Goal: Task Accomplishment & Management: Complete application form

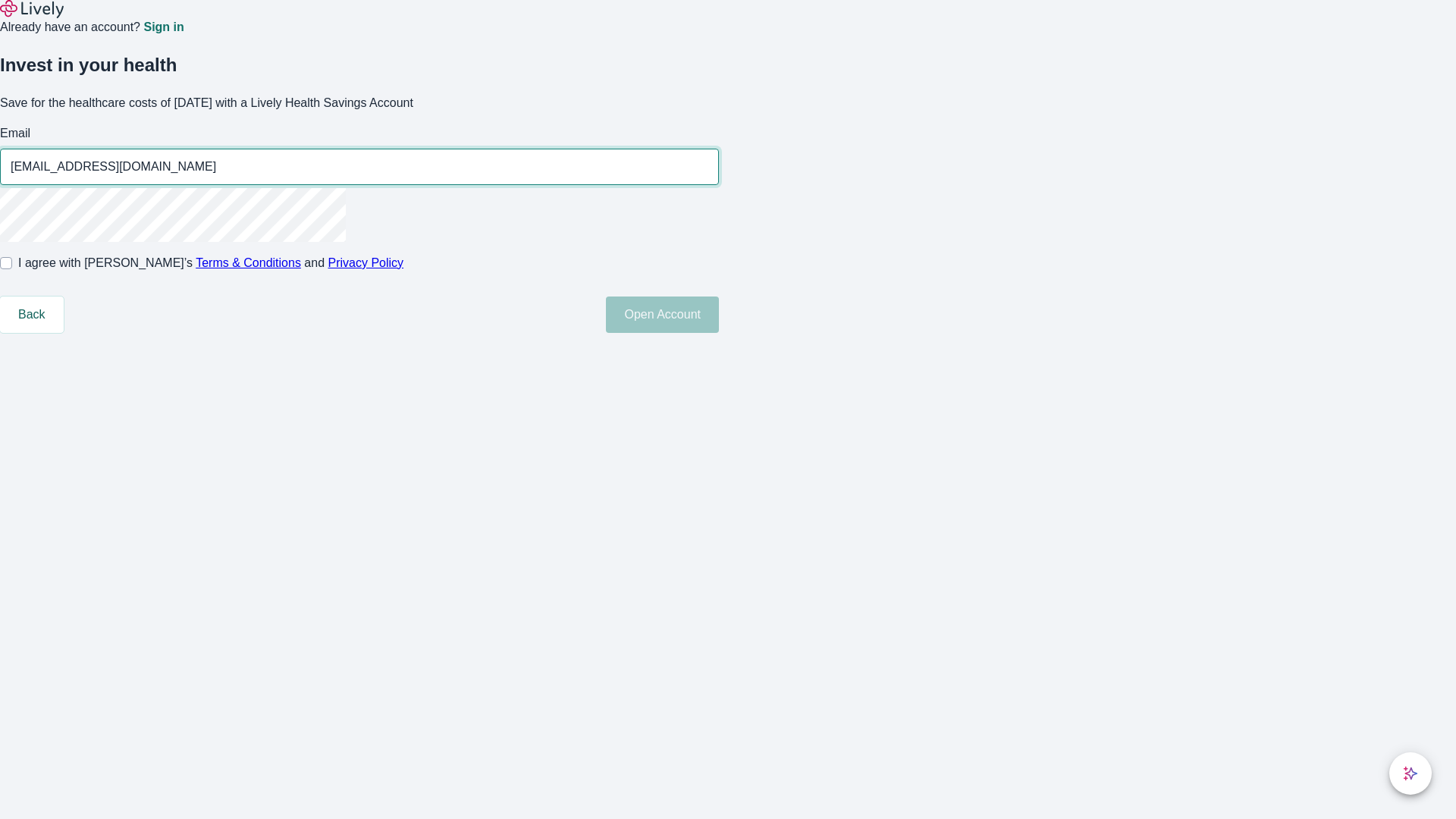
type input "[EMAIL_ADDRESS][DOMAIN_NAME]"
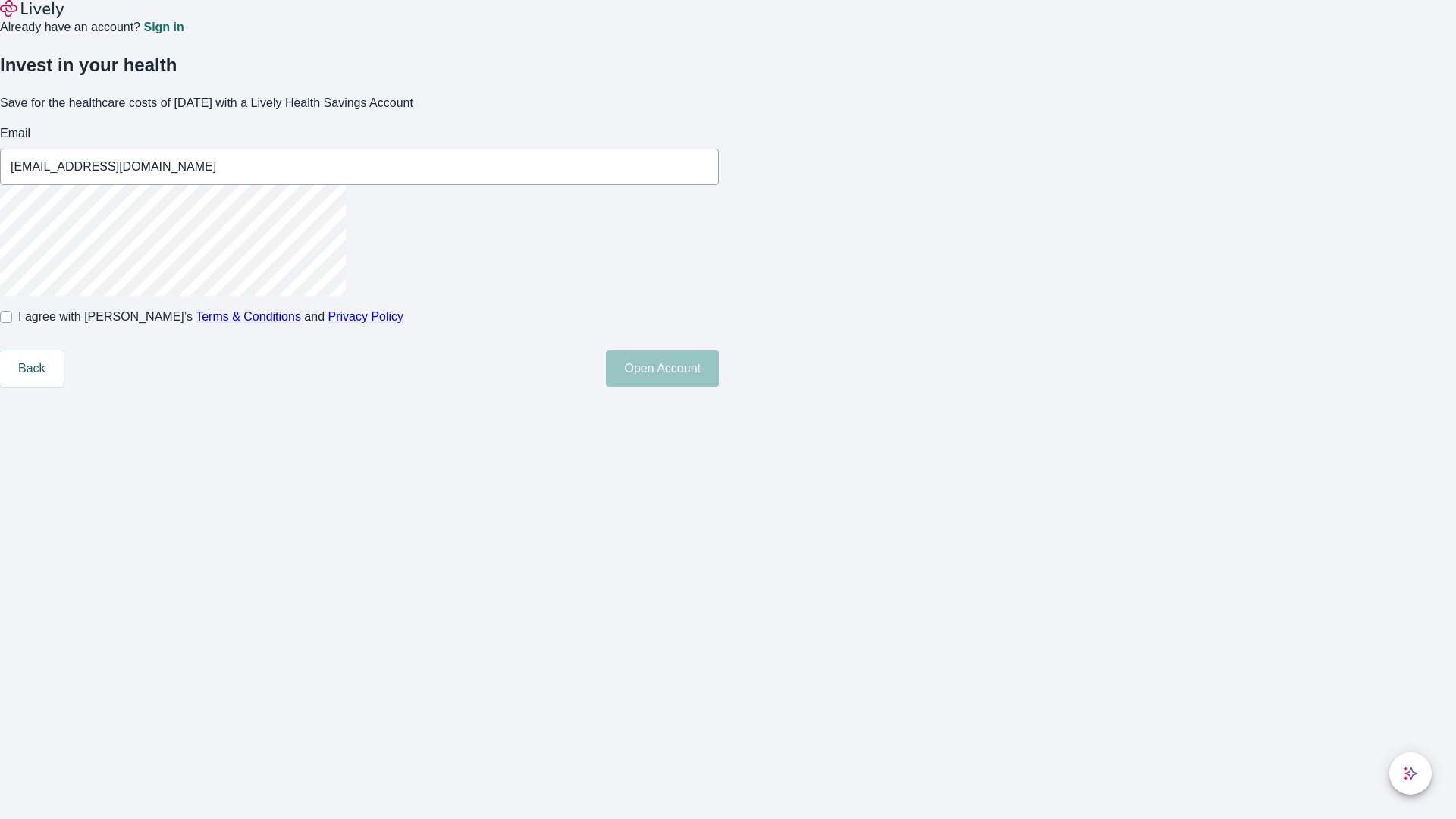
click at [12, 323] on input "I agree with Lively’s Terms & Conditions and Privacy Policy" at bounding box center [6, 317] width 12 height 12
checkbox input "true"
click at [719, 386] on button "Open Account" at bounding box center [662, 369] width 113 height 37
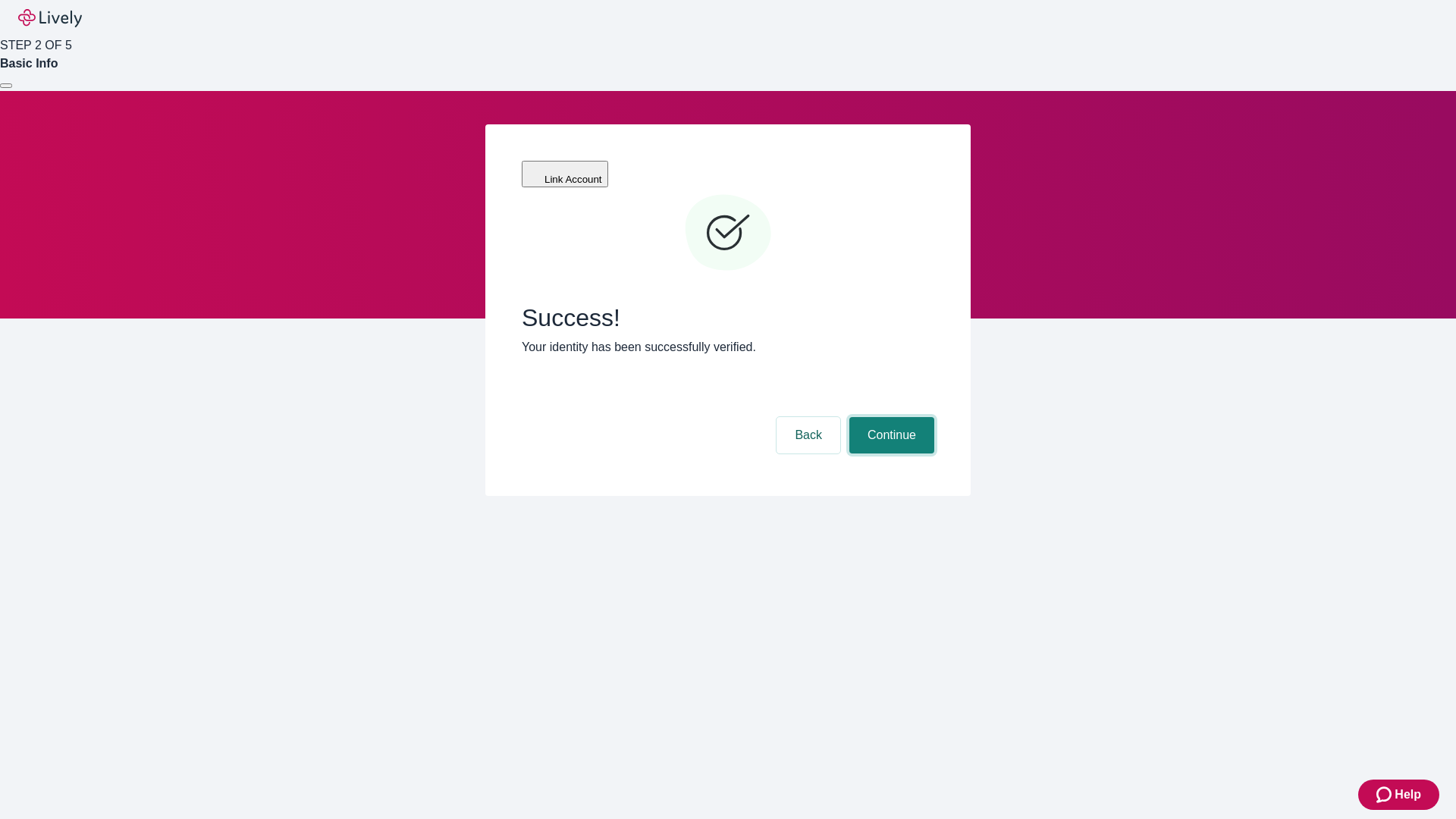
click at [890, 417] on button "Continue" at bounding box center [891, 435] width 85 height 37
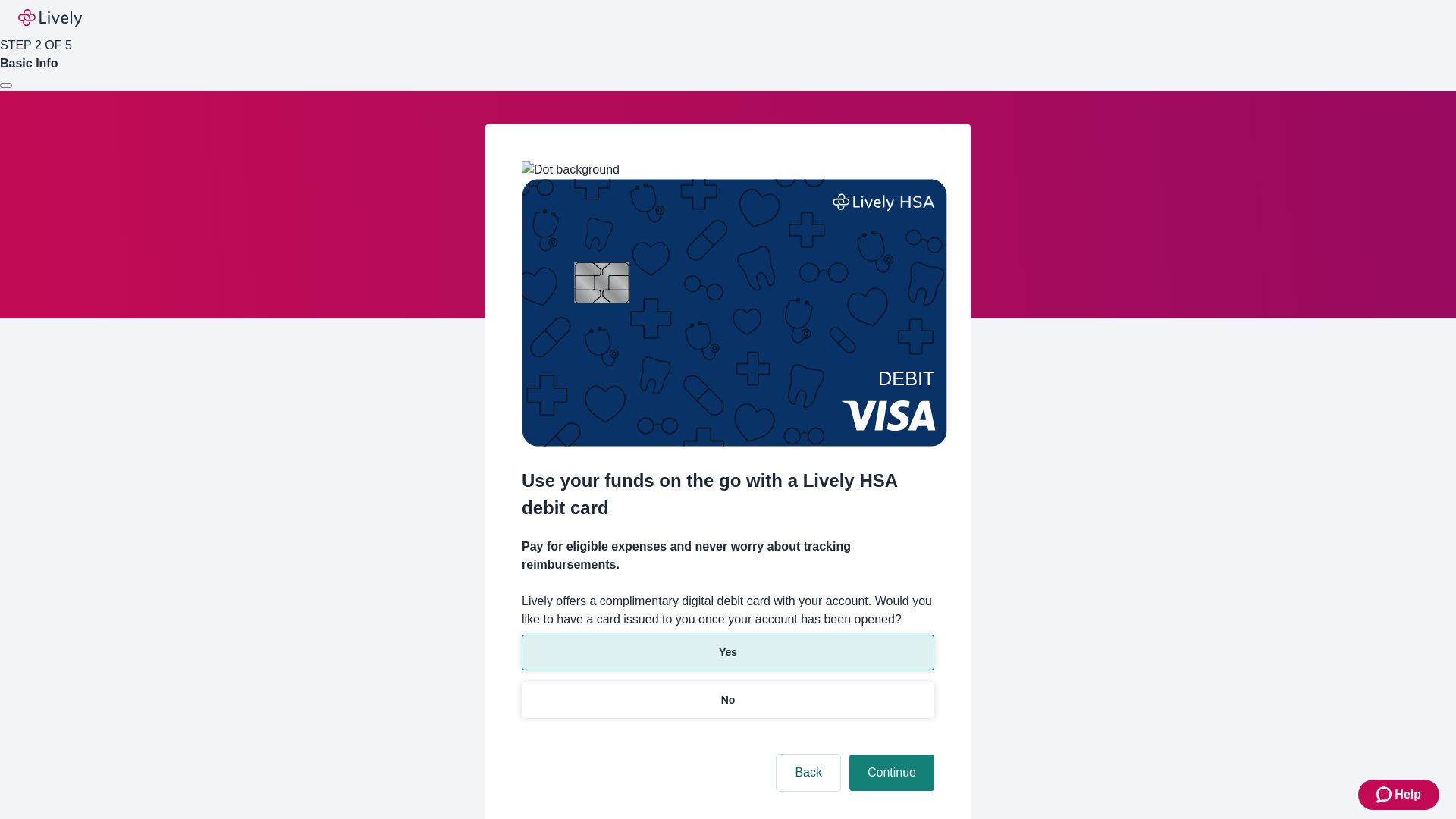
click at [727, 644] on p "Yes" at bounding box center [728, 653] width 18 height 16
click at [890, 755] on button "Continue" at bounding box center [891, 773] width 85 height 37
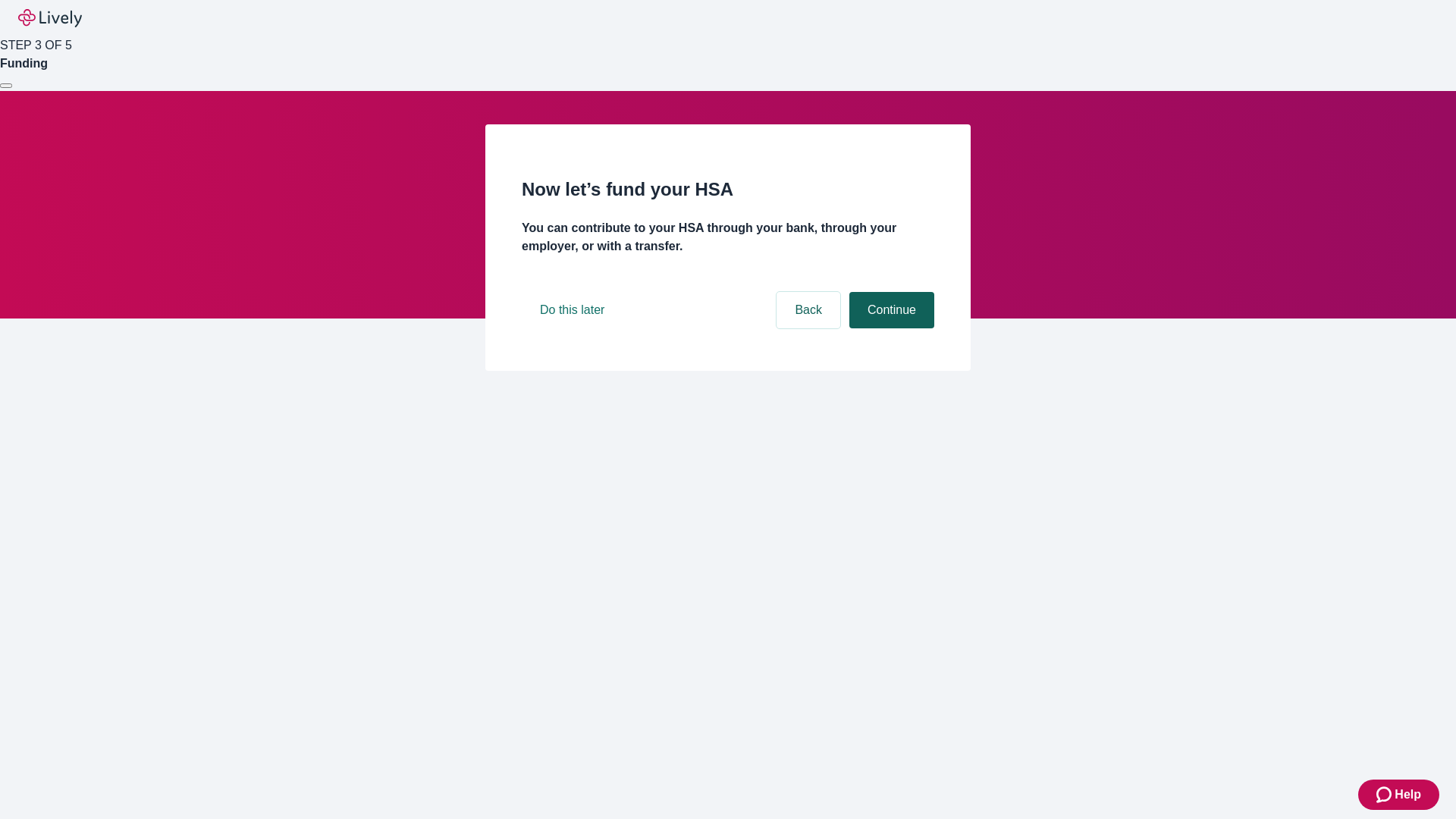
click at [890, 329] on button "Continue" at bounding box center [891, 310] width 85 height 37
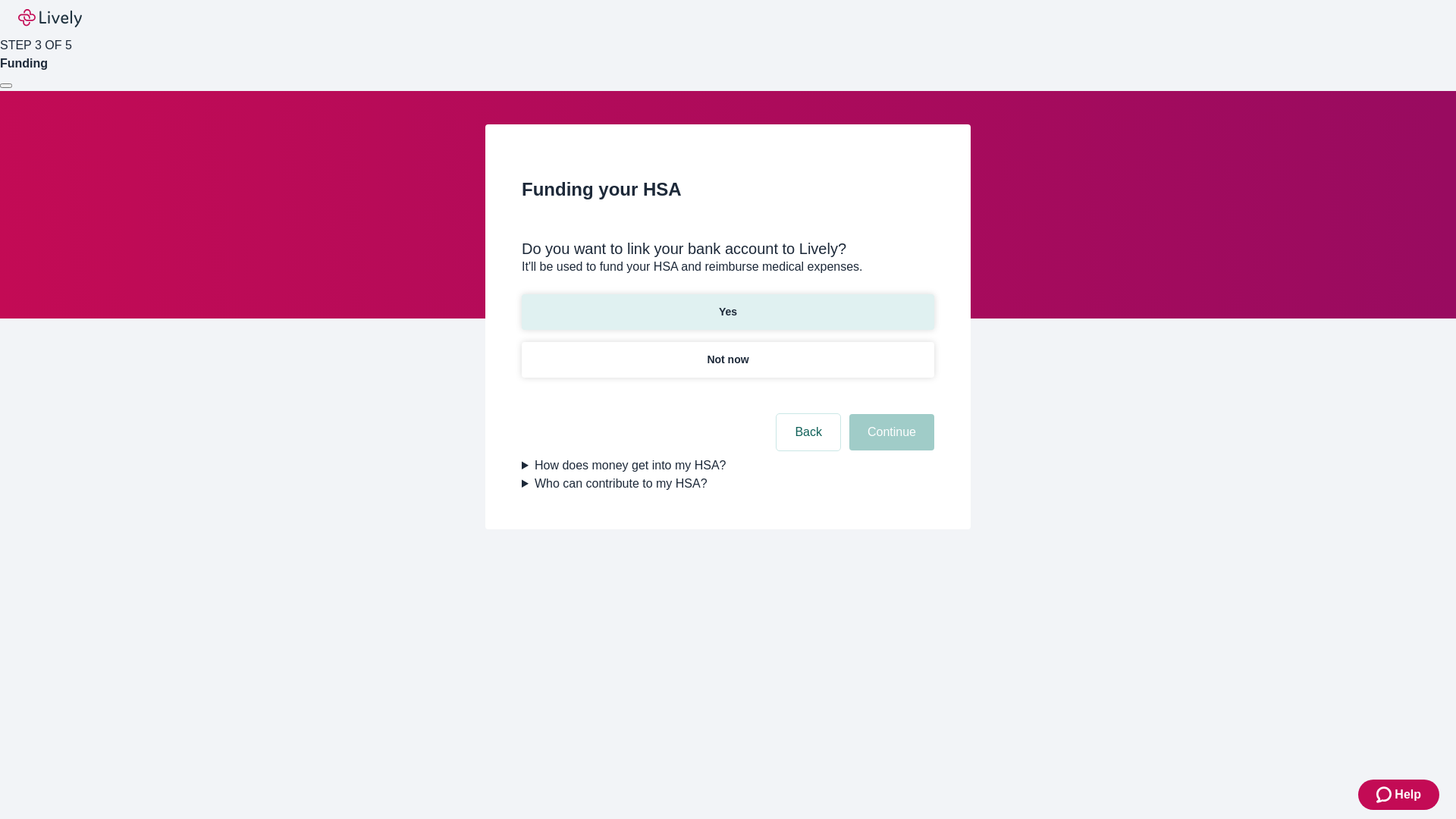
click at [727, 304] on p "Yes" at bounding box center [728, 313] width 18 height 16
click at [890, 414] on button "Continue" at bounding box center [891, 432] width 85 height 37
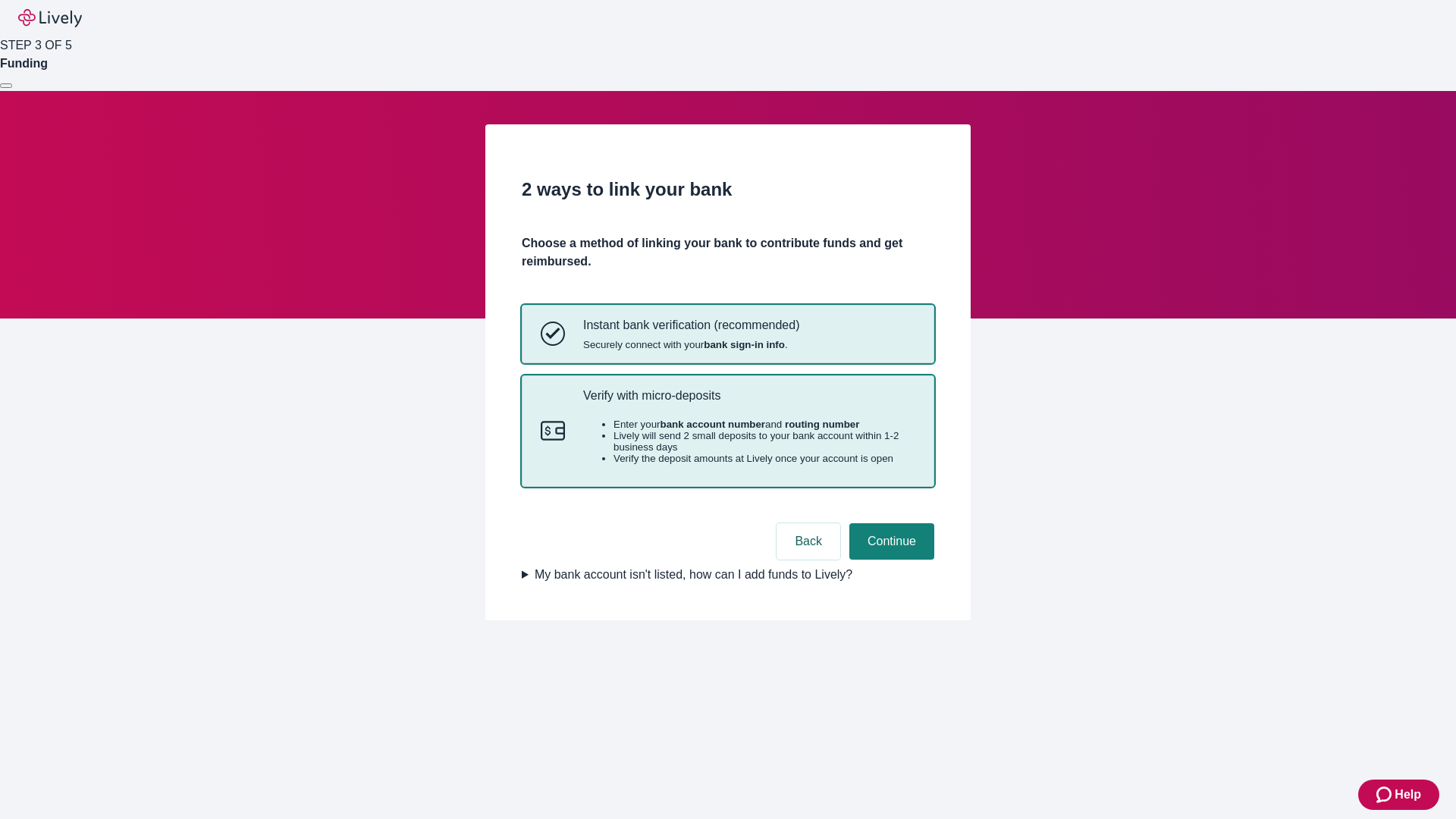
click at [748, 403] on p "Verify with micro-deposits" at bounding box center [748, 395] width 332 height 15
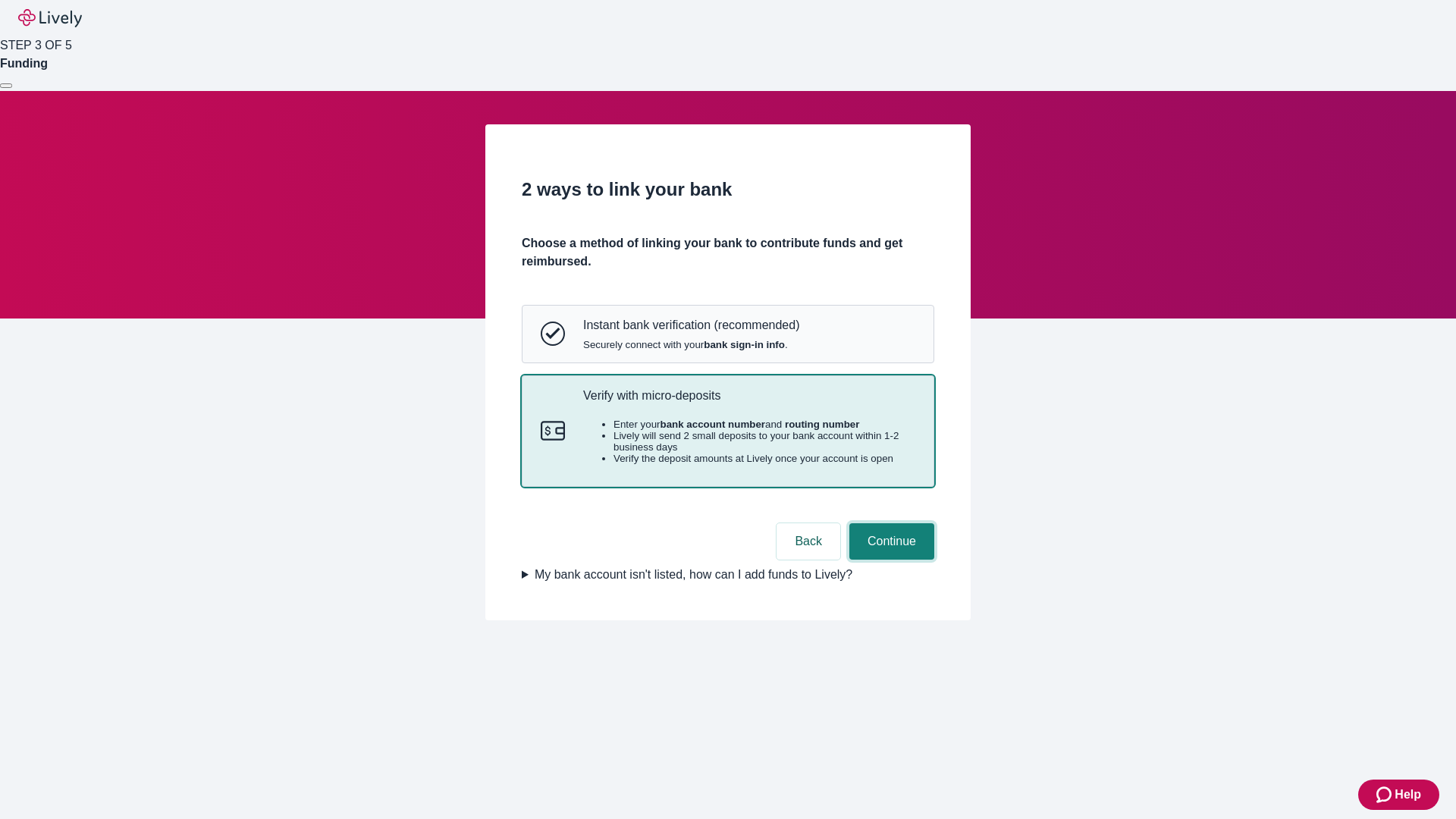
click at [890, 560] on button "Continue" at bounding box center [891, 541] width 85 height 37
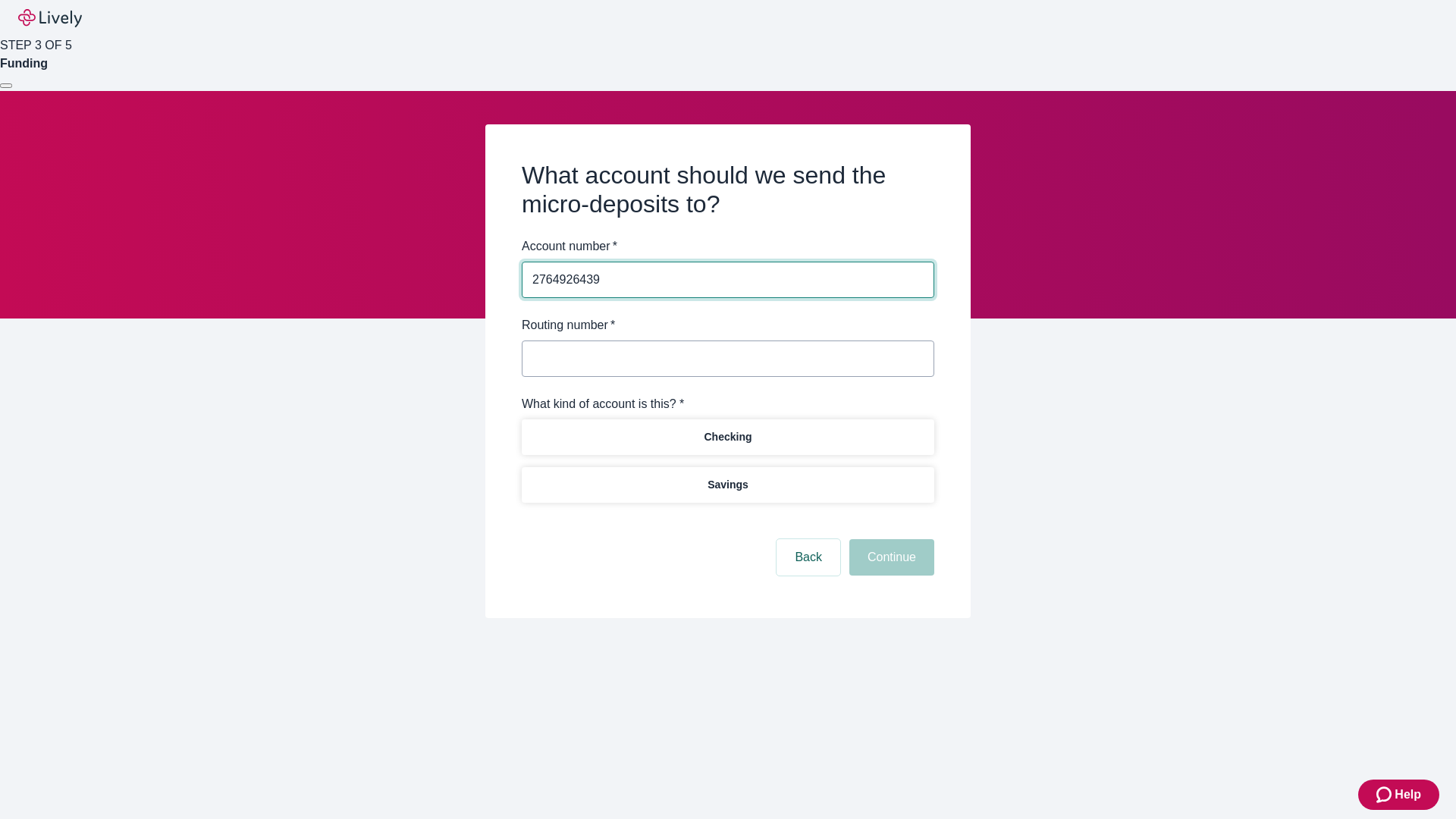
type input "2764926439"
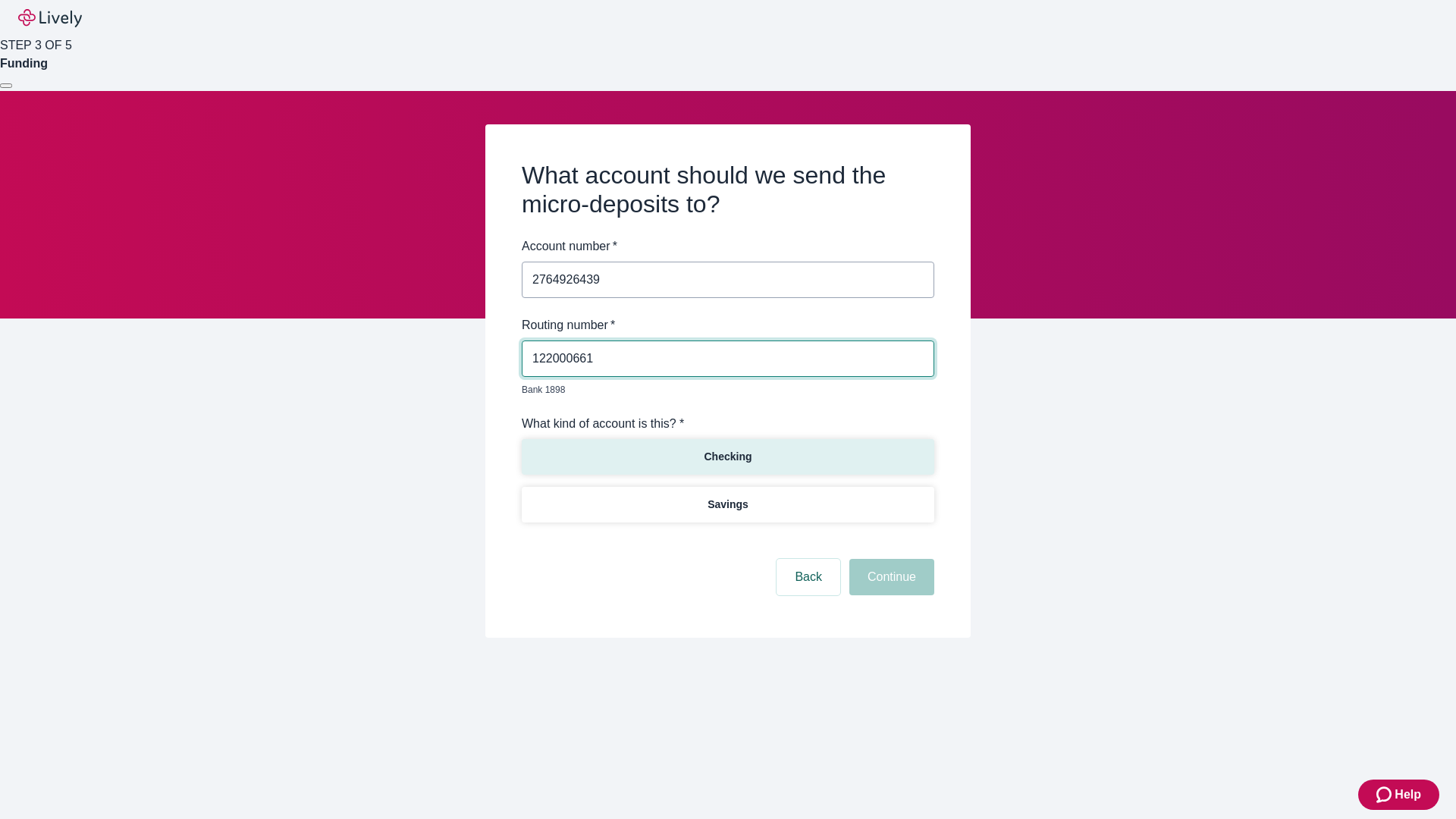
type input "122000661"
click at [727, 449] on p "Checking" at bounding box center [727, 457] width 48 height 16
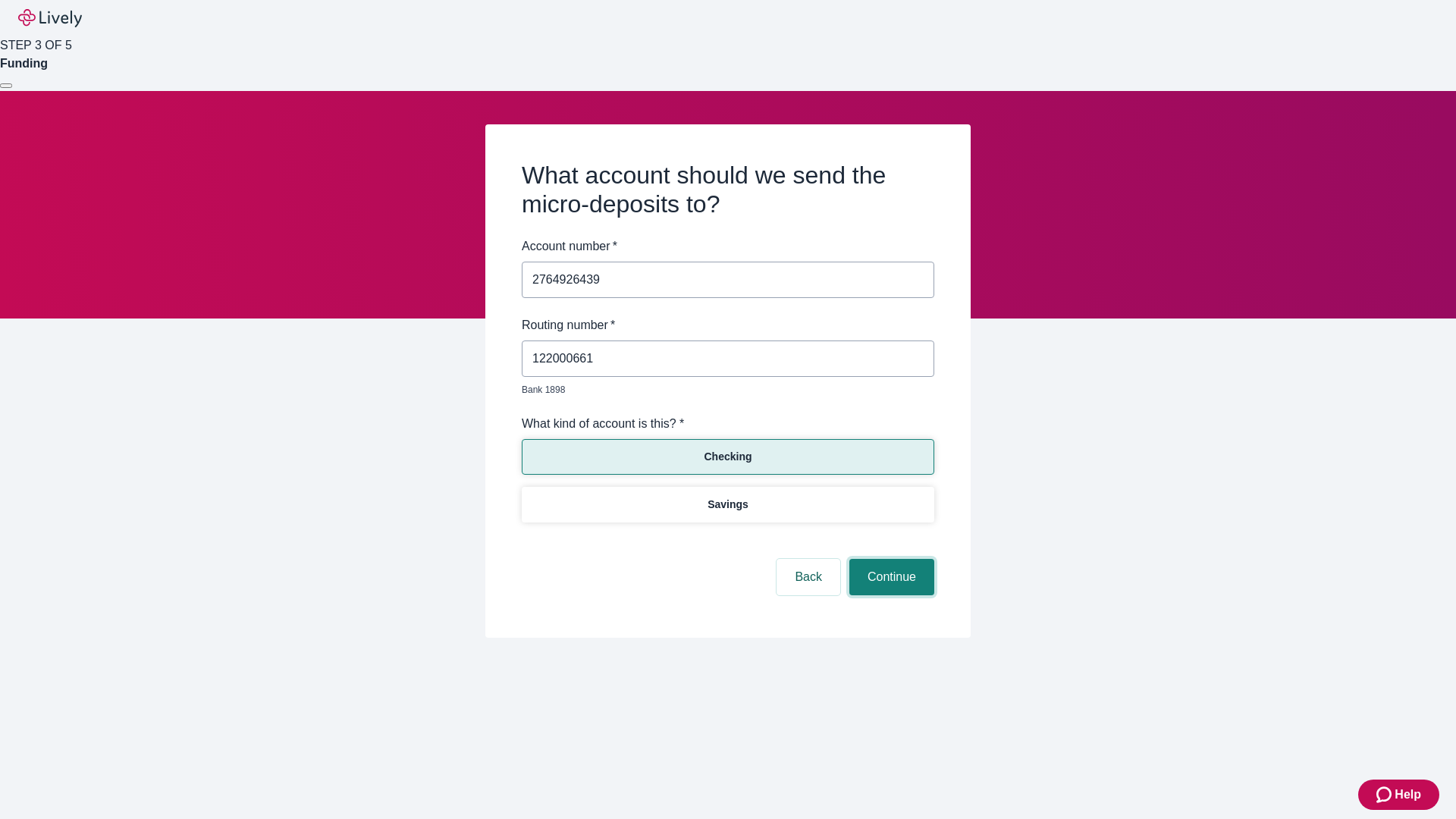
click at [890, 560] on button "Continue" at bounding box center [891, 577] width 85 height 37
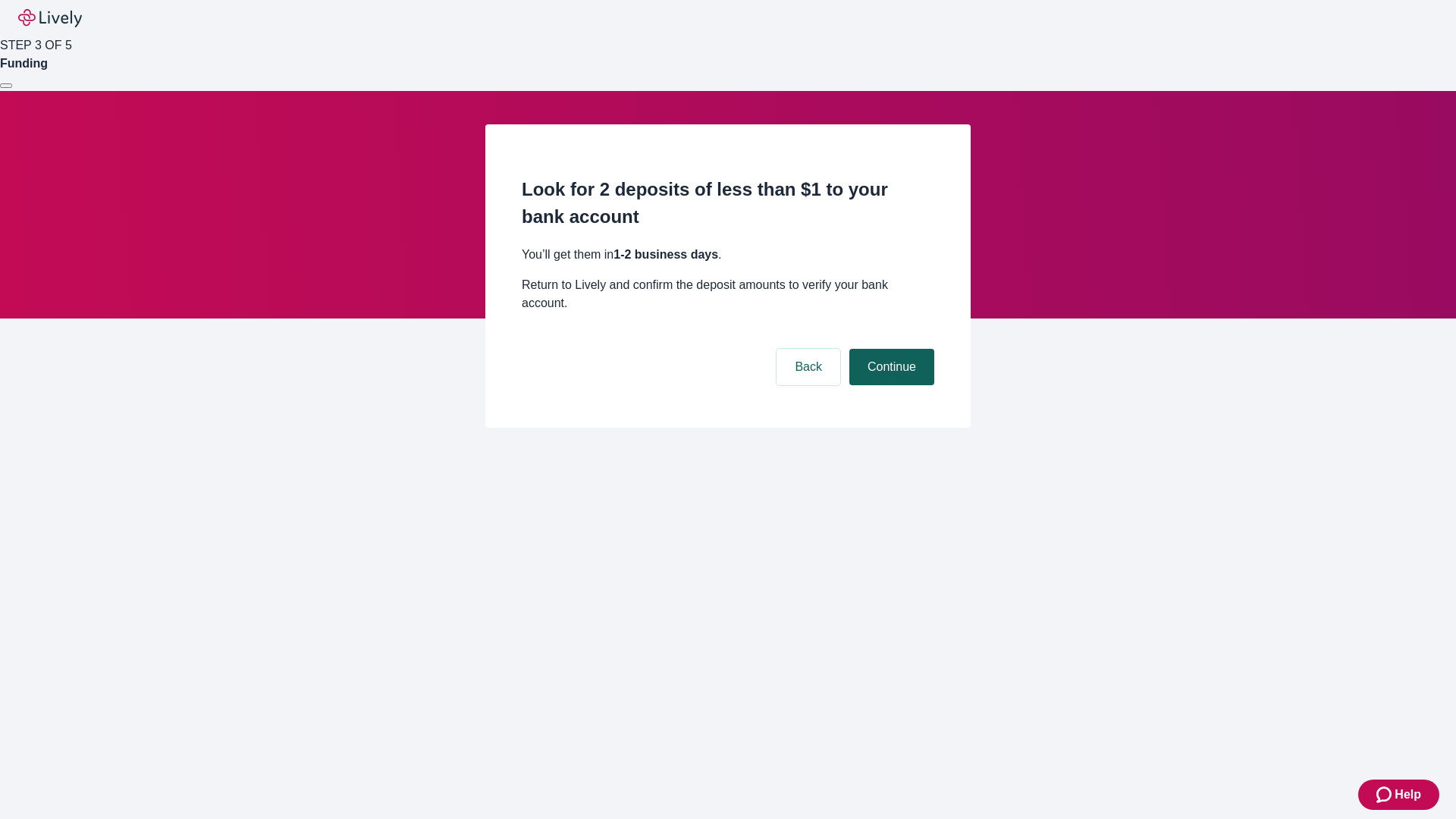
click at [890, 349] on button "Continue" at bounding box center [891, 367] width 85 height 37
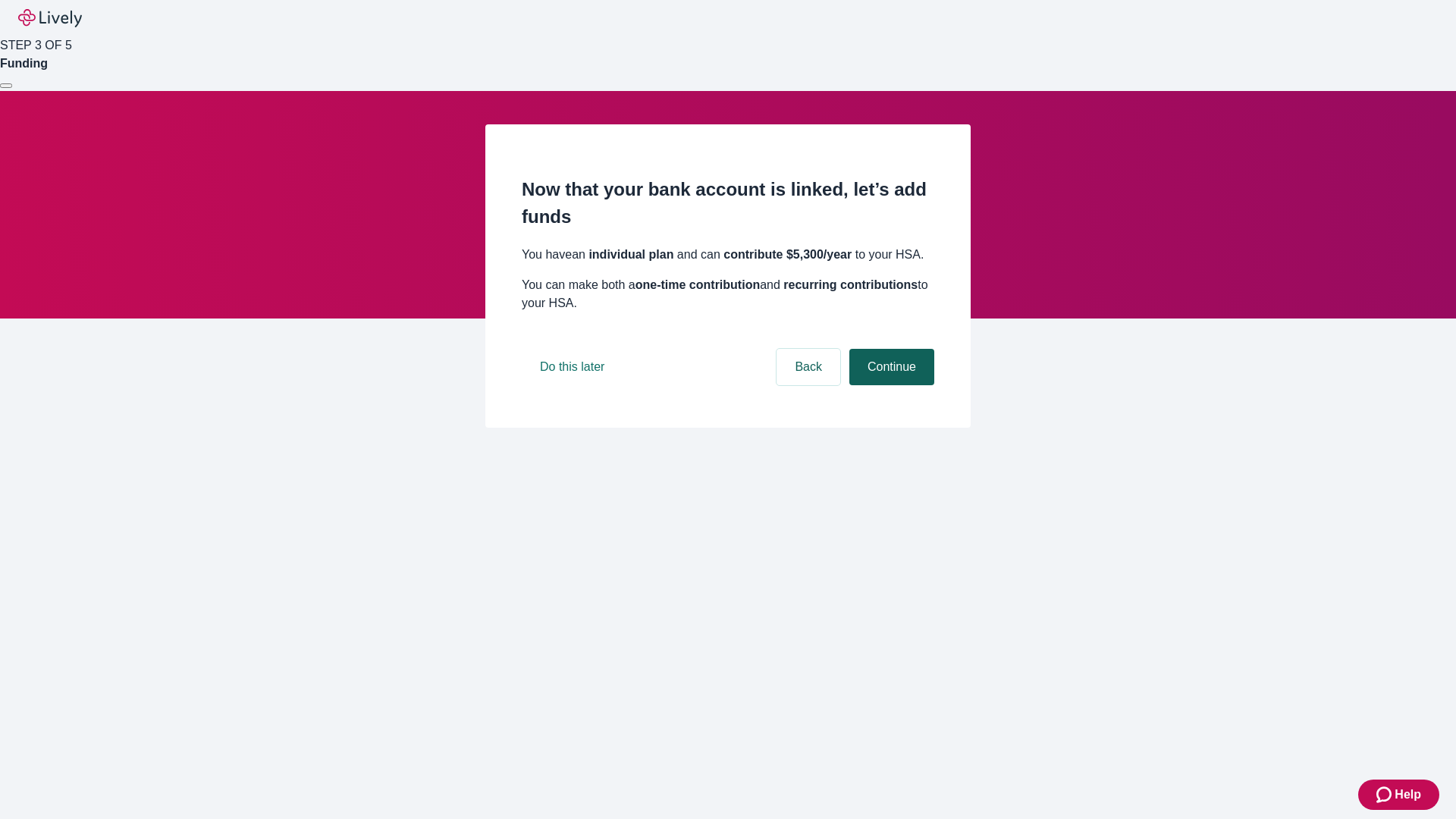
click at [890, 386] on button "Continue" at bounding box center [891, 367] width 85 height 37
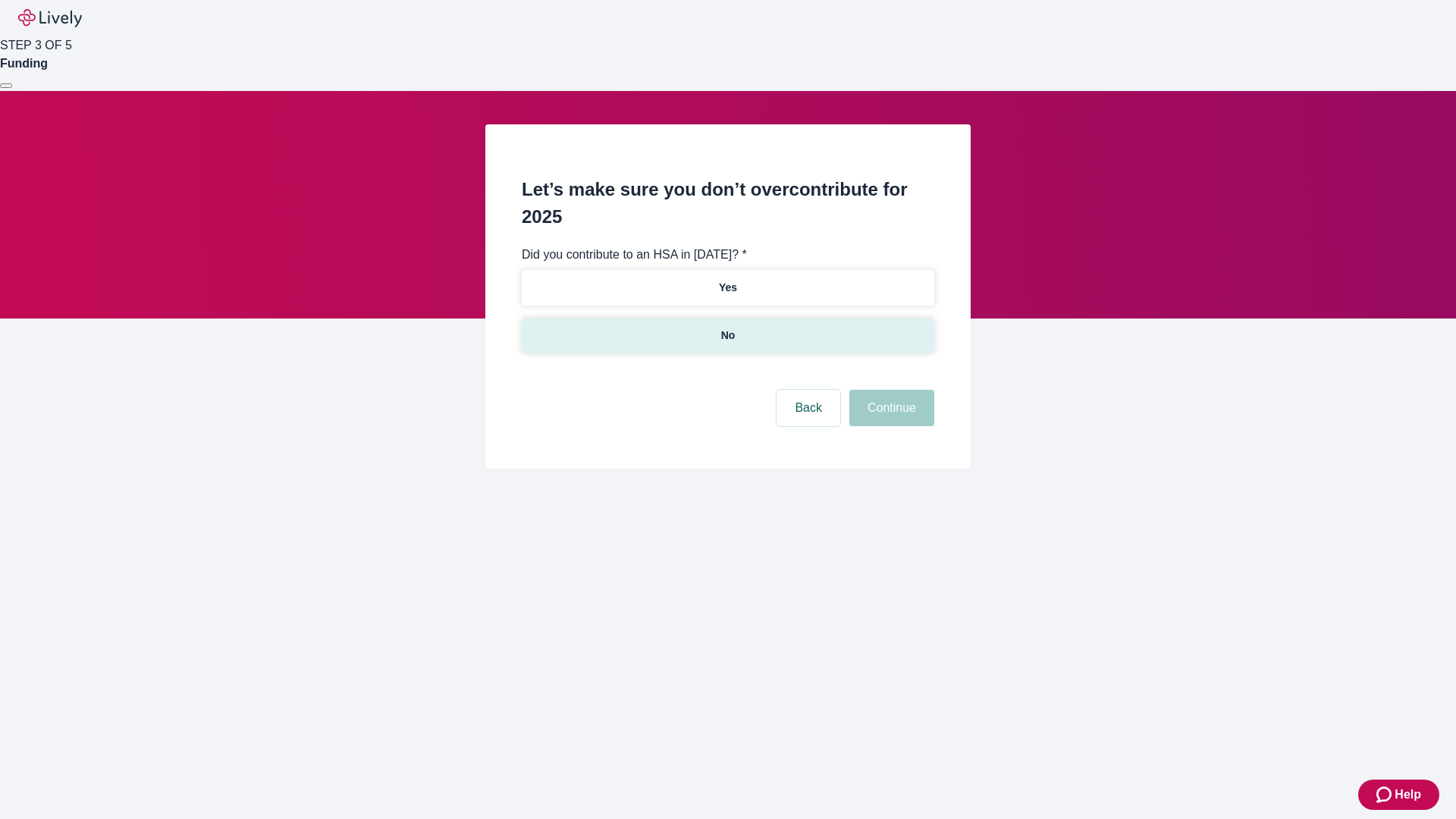
click at [727, 328] on p "No" at bounding box center [729, 336] width 15 height 16
click at [890, 390] on button "Continue" at bounding box center [891, 407] width 85 height 37
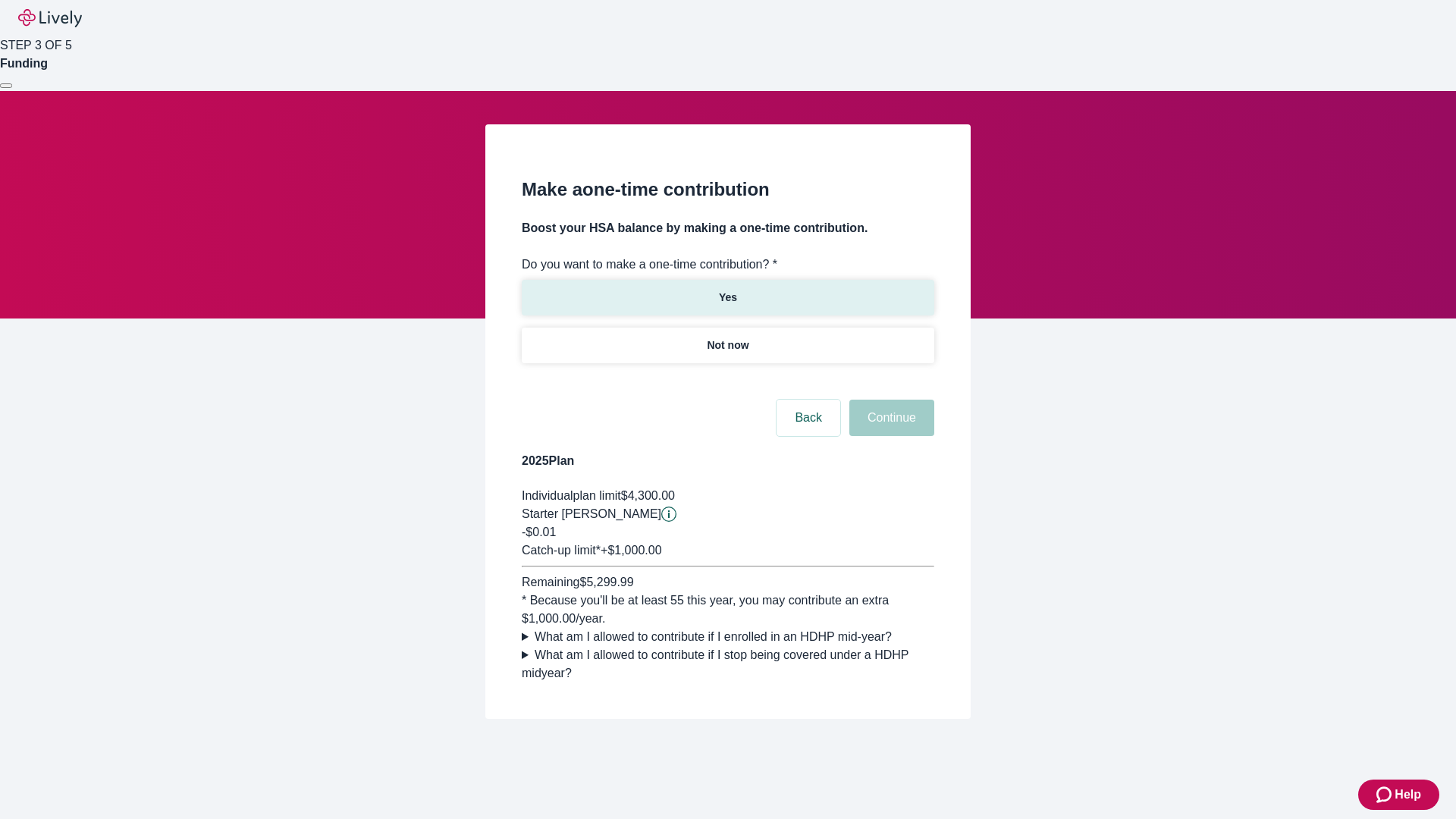
click at [727, 290] on p "Yes" at bounding box center [728, 298] width 18 height 16
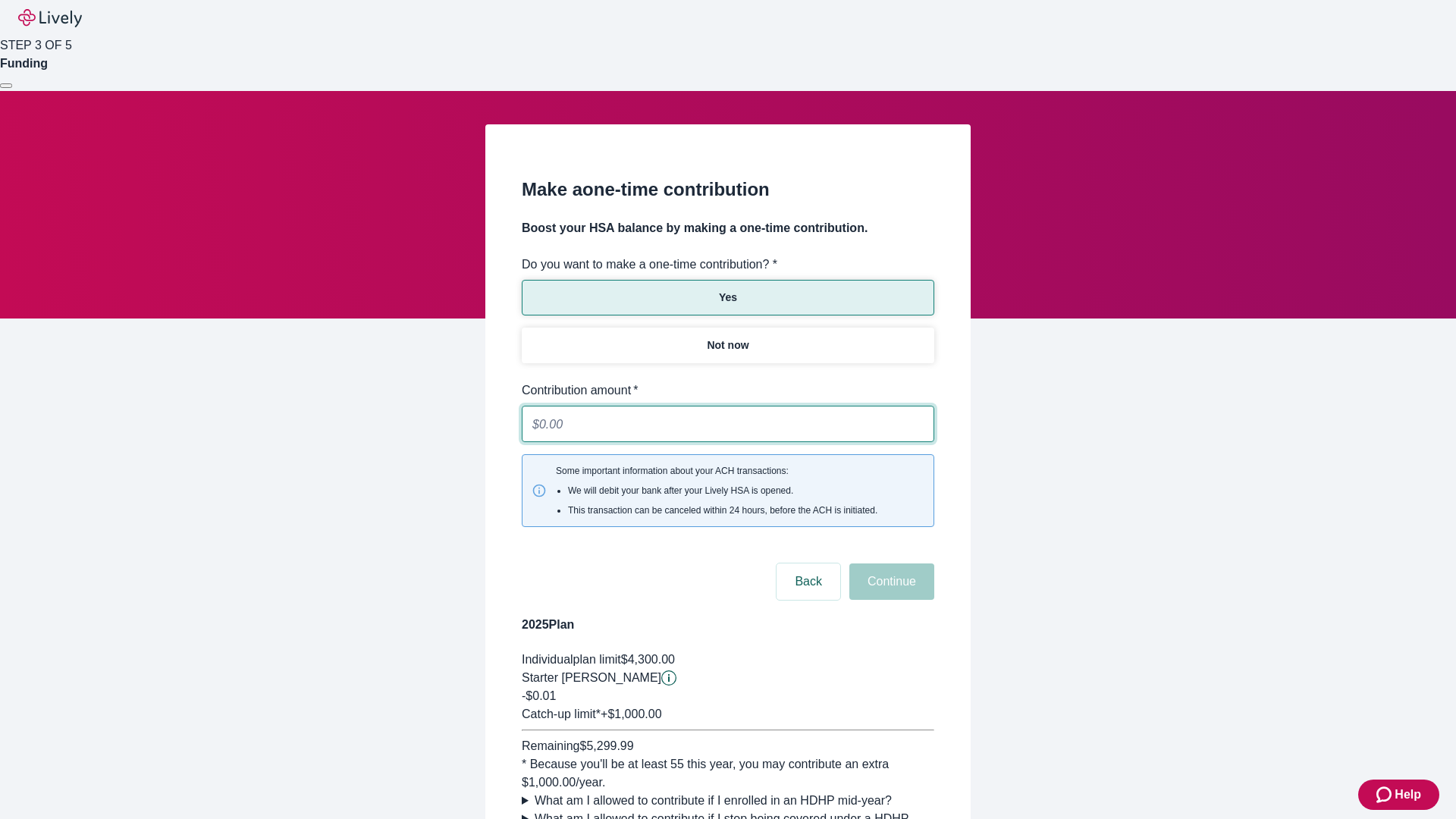
type input "0.01"
click at [890, 563] on button "Continue" at bounding box center [891, 581] width 85 height 37
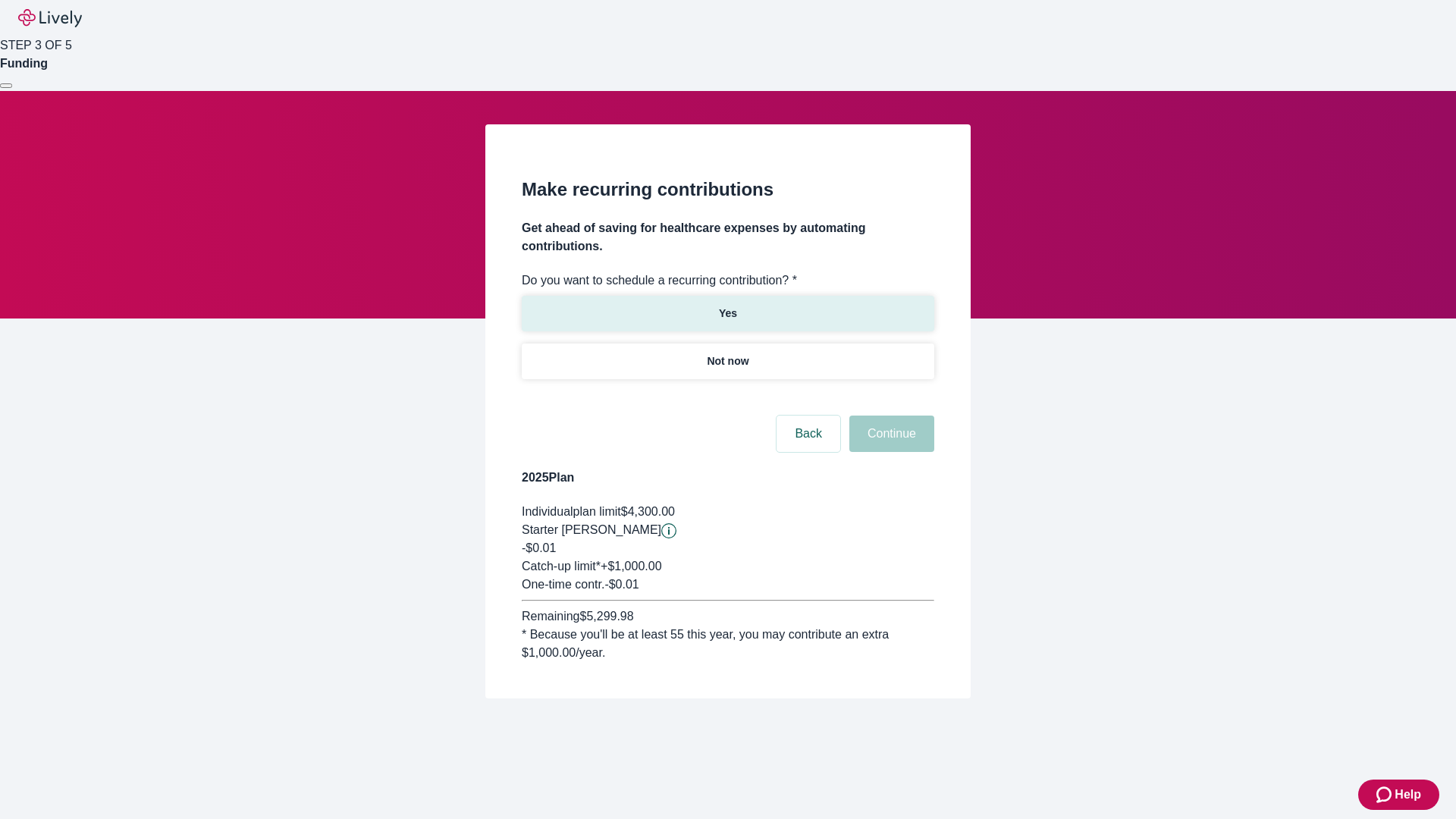
click at [727, 306] on p "Yes" at bounding box center [728, 314] width 18 height 16
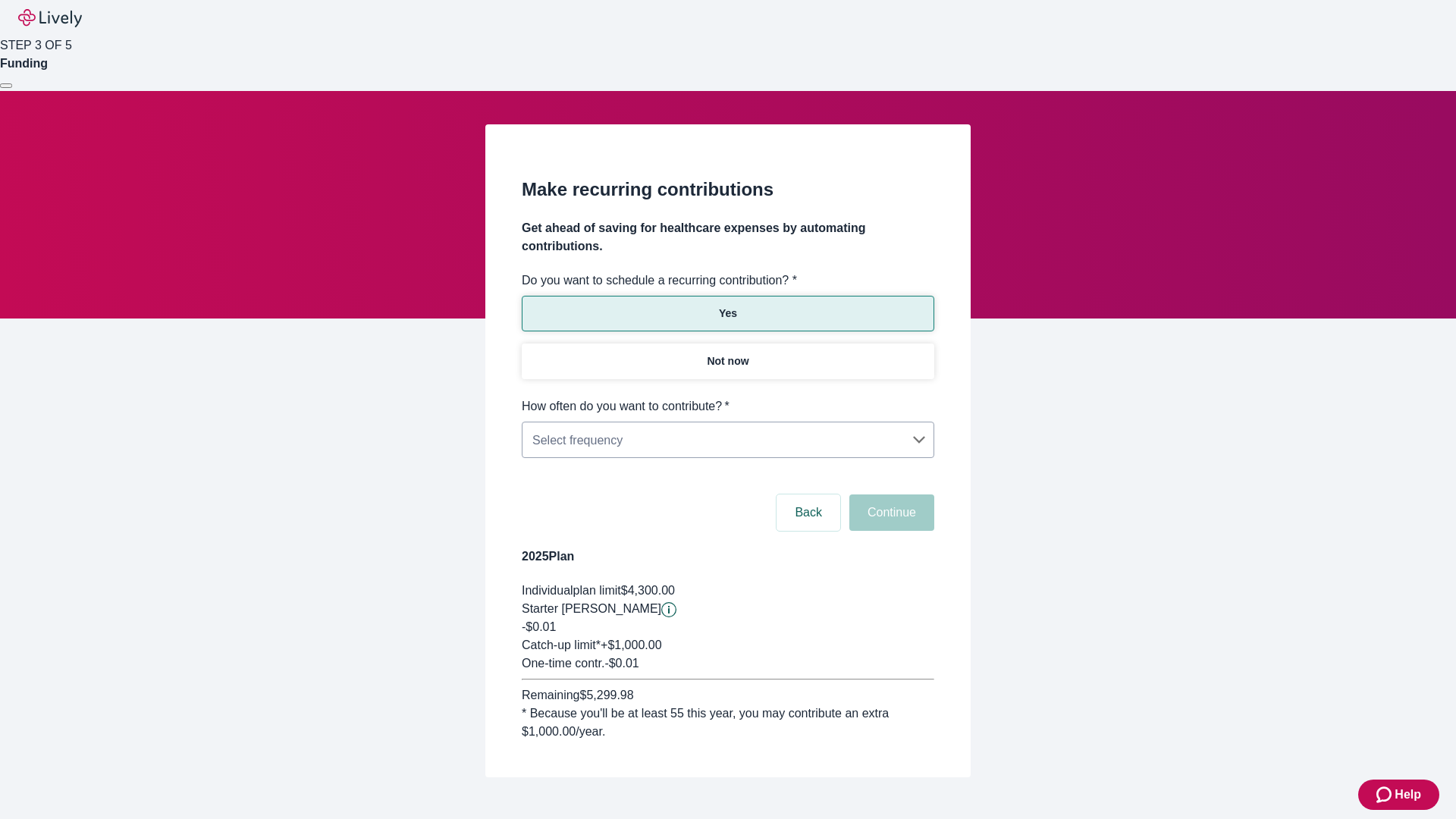
click at [727, 398] on body "Help STEP 3 OF 5 Funding Make recurring contributions Get ahead of saving for h…" at bounding box center [728, 425] width 1456 height 850
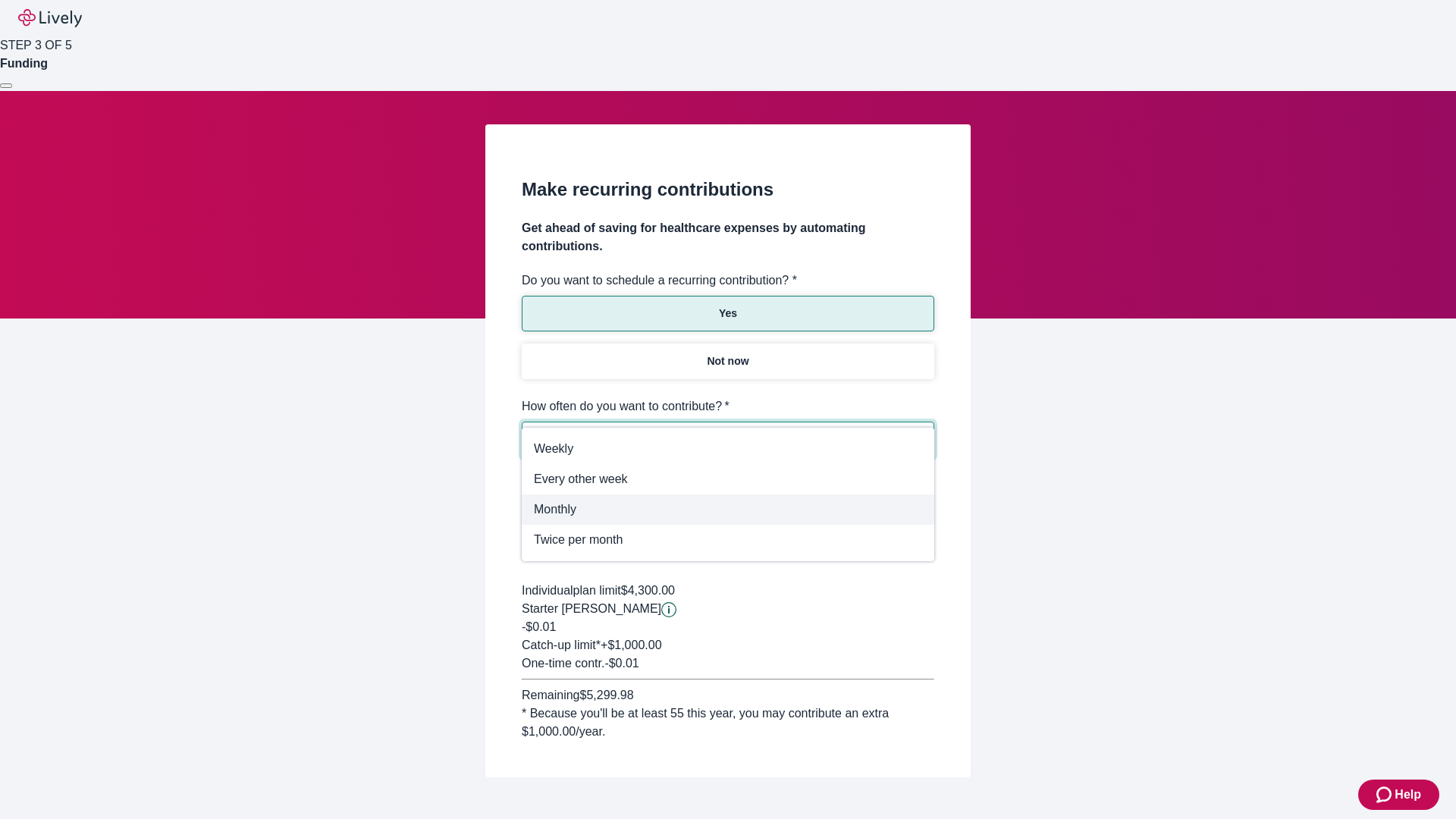
click at [728, 510] on span "Monthly" at bounding box center [728, 510] width 388 height 18
type input "Monthly"
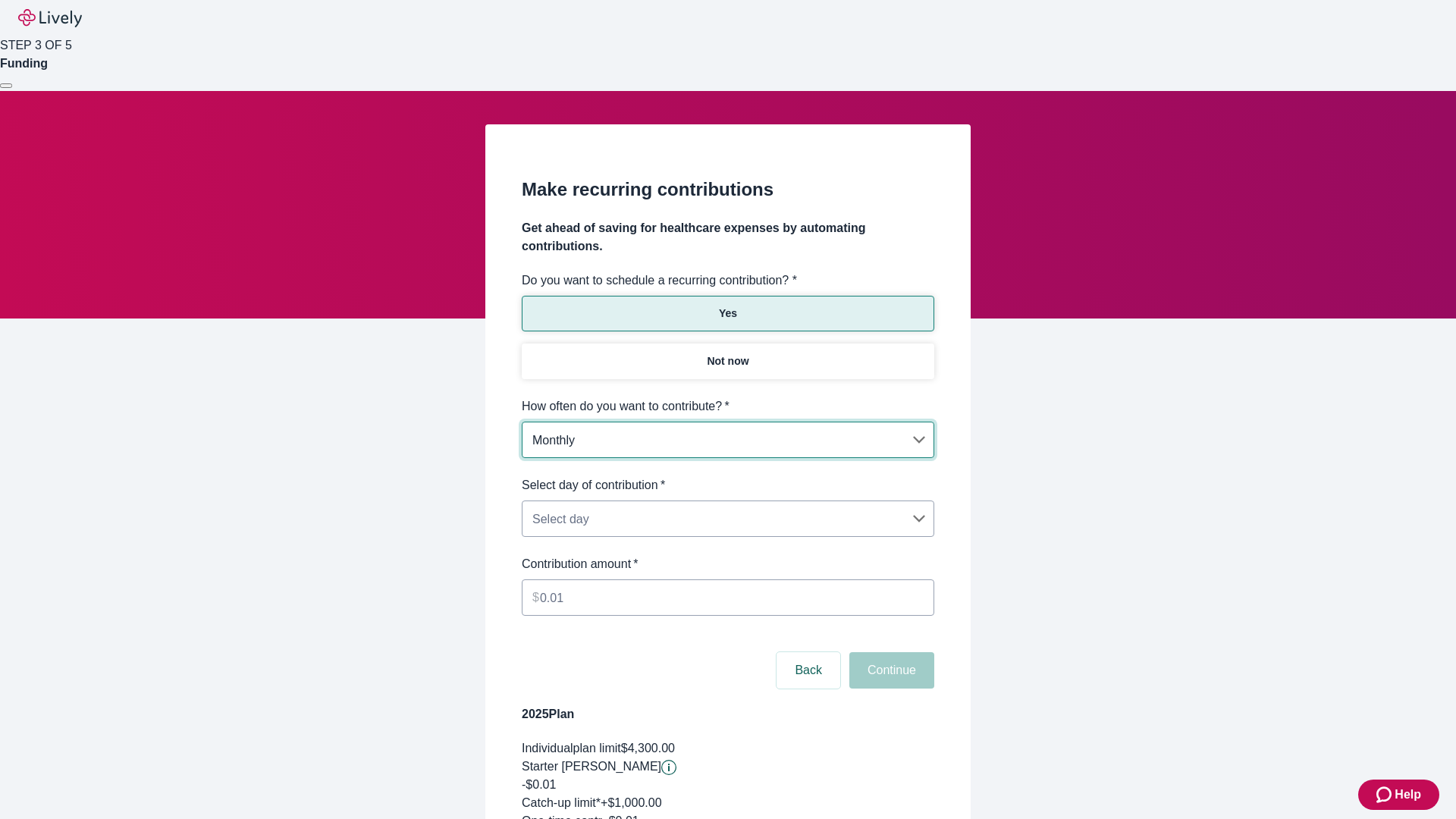
click at [727, 476] on body "Help STEP 3 OF 5 Funding Make recurring contributions Get ahead of saving for h…" at bounding box center [728, 504] width 1456 height 1008
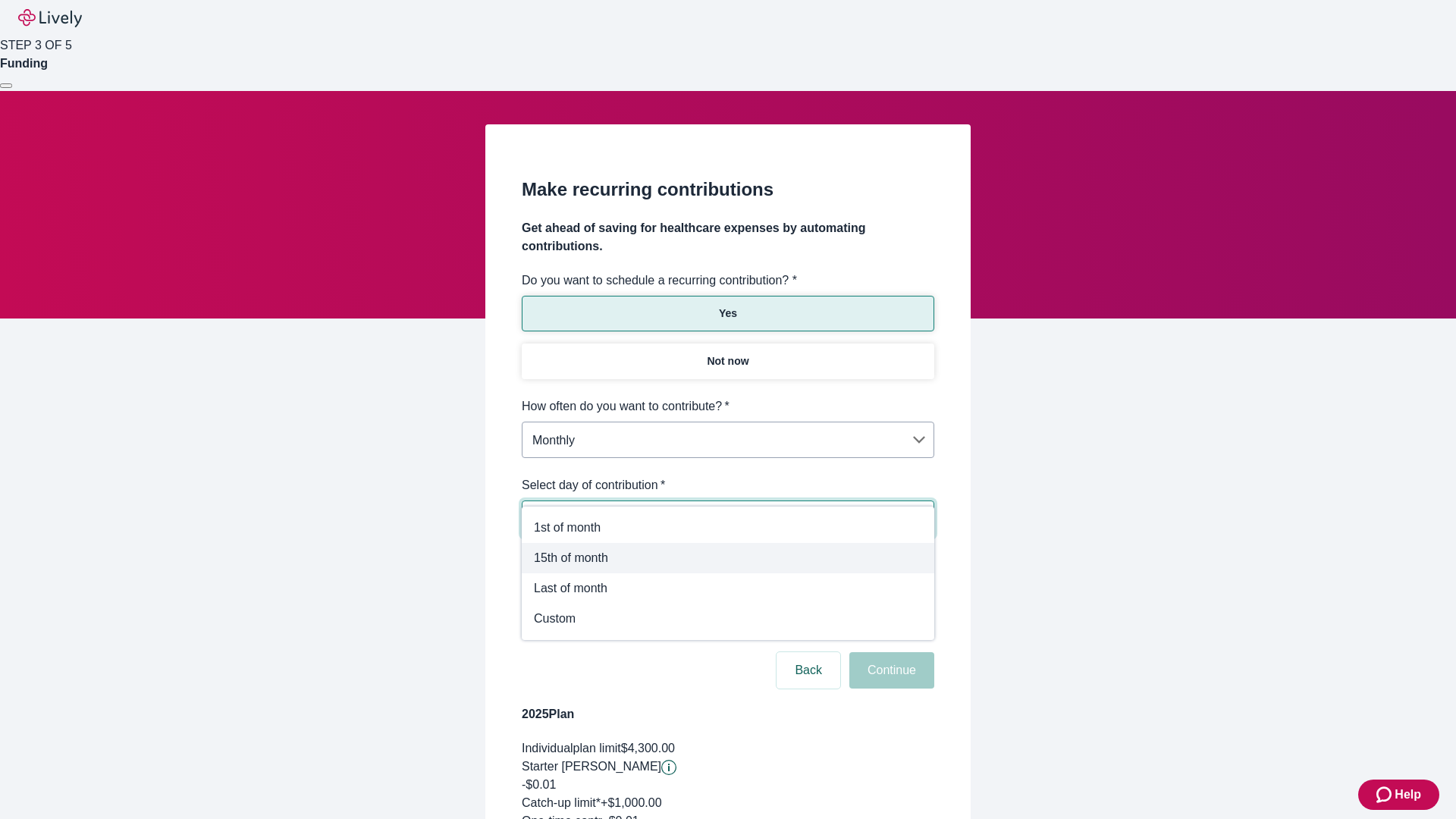
click at [728, 558] on span "15th of month" at bounding box center [728, 558] width 388 height 18
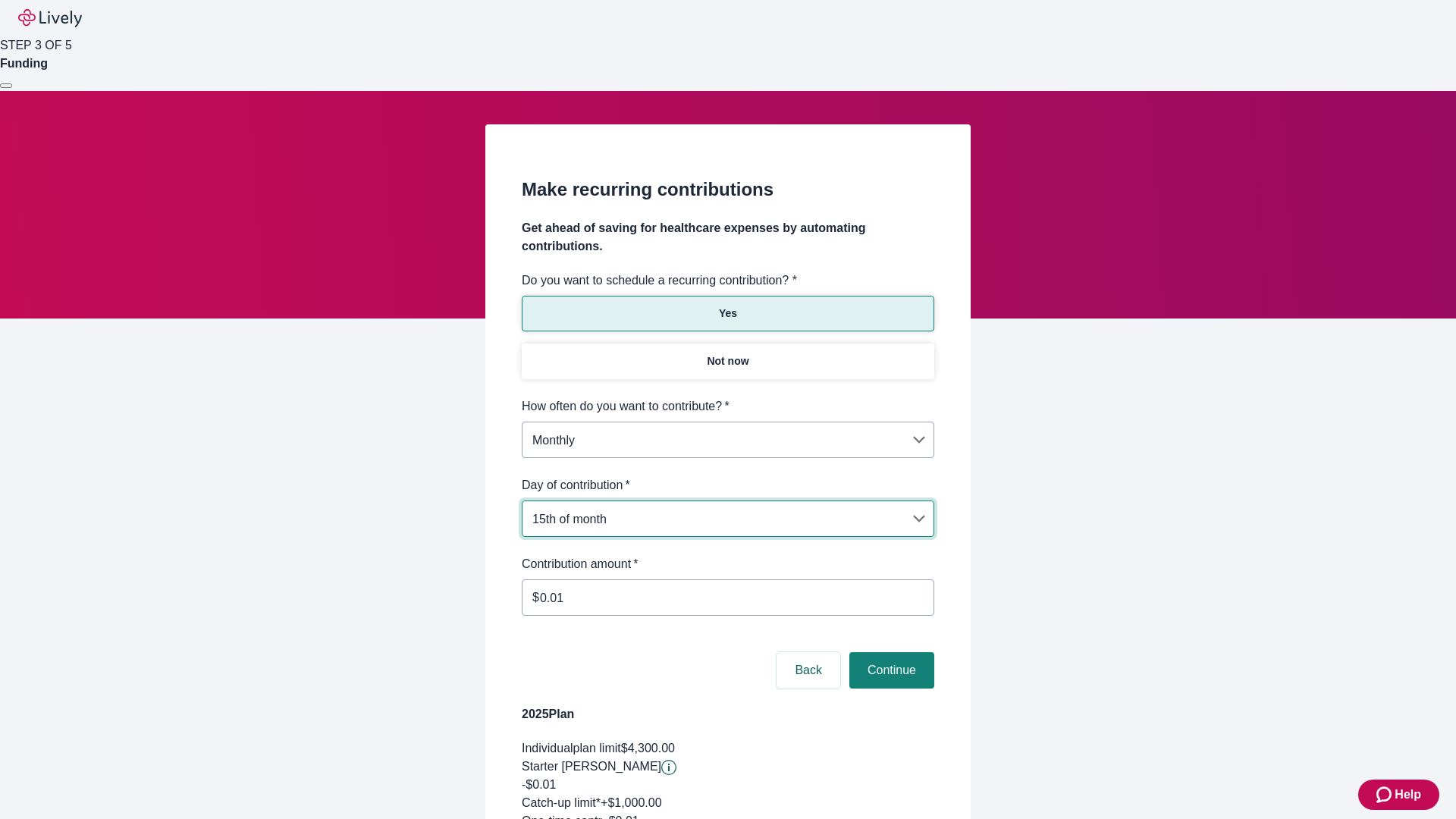
type input "Monthly15th"
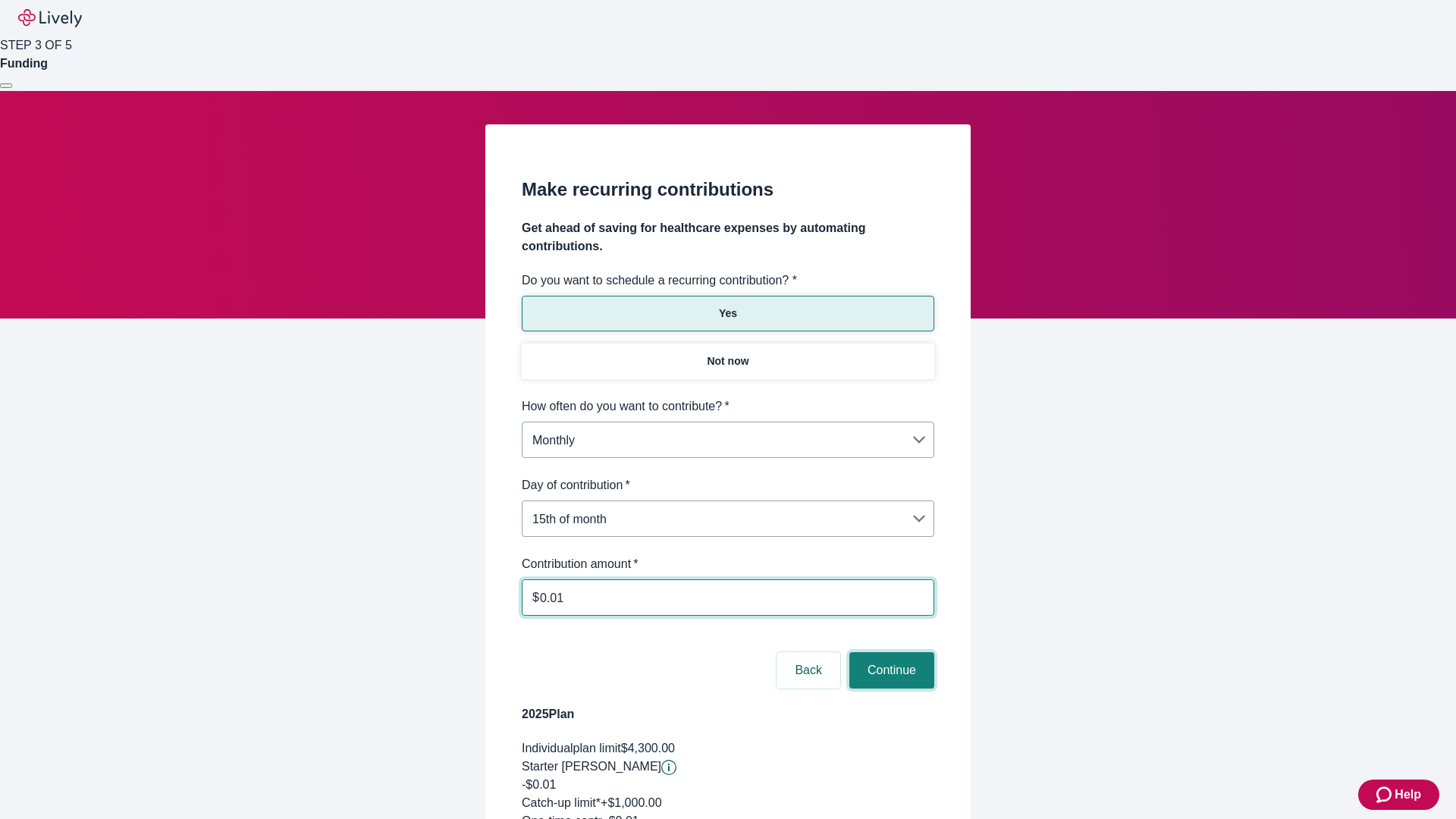
click at [890, 652] on button "Continue" at bounding box center [891, 670] width 85 height 37
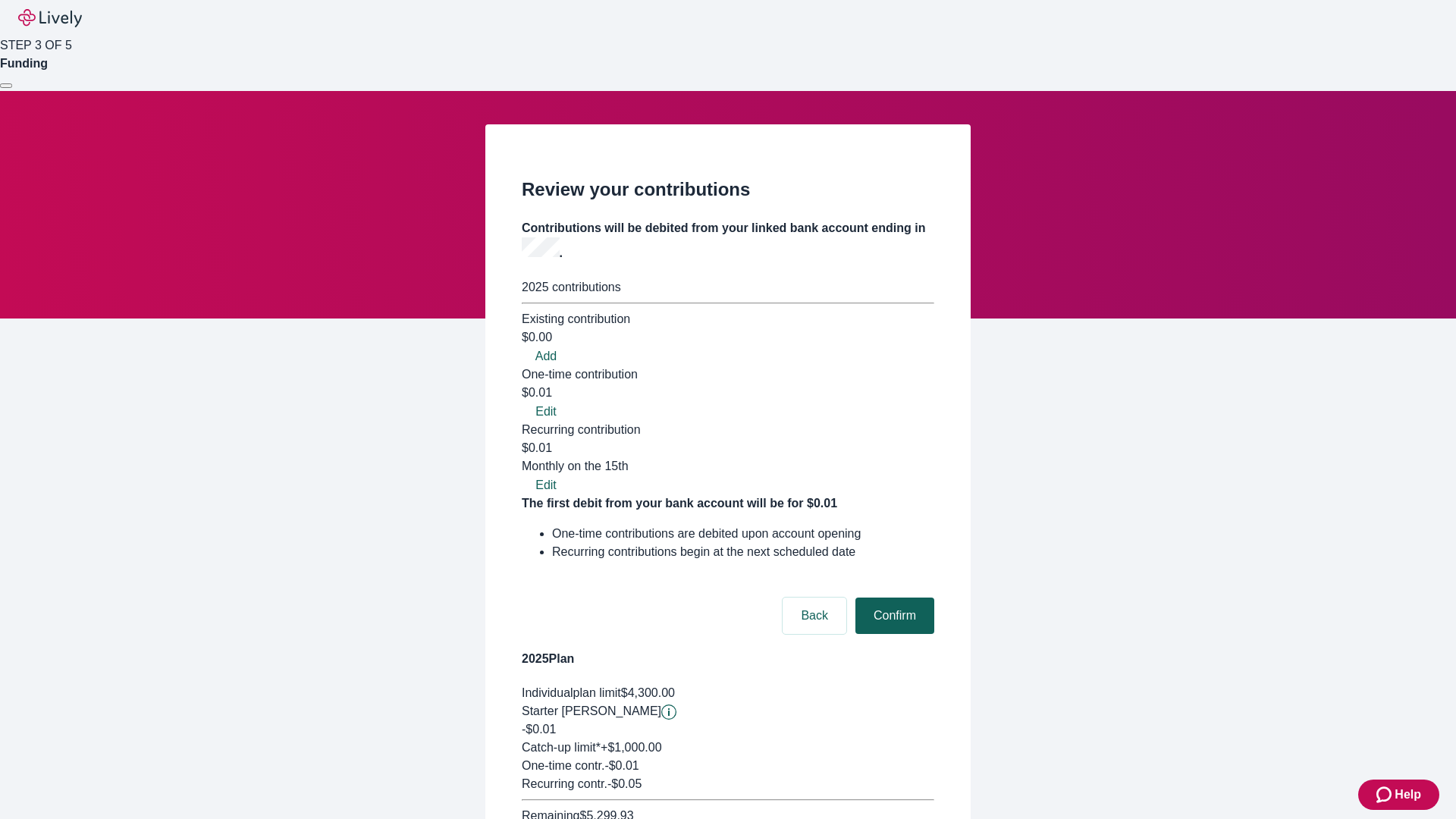
click at [893, 597] on button "Confirm" at bounding box center [894, 615] width 79 height 37
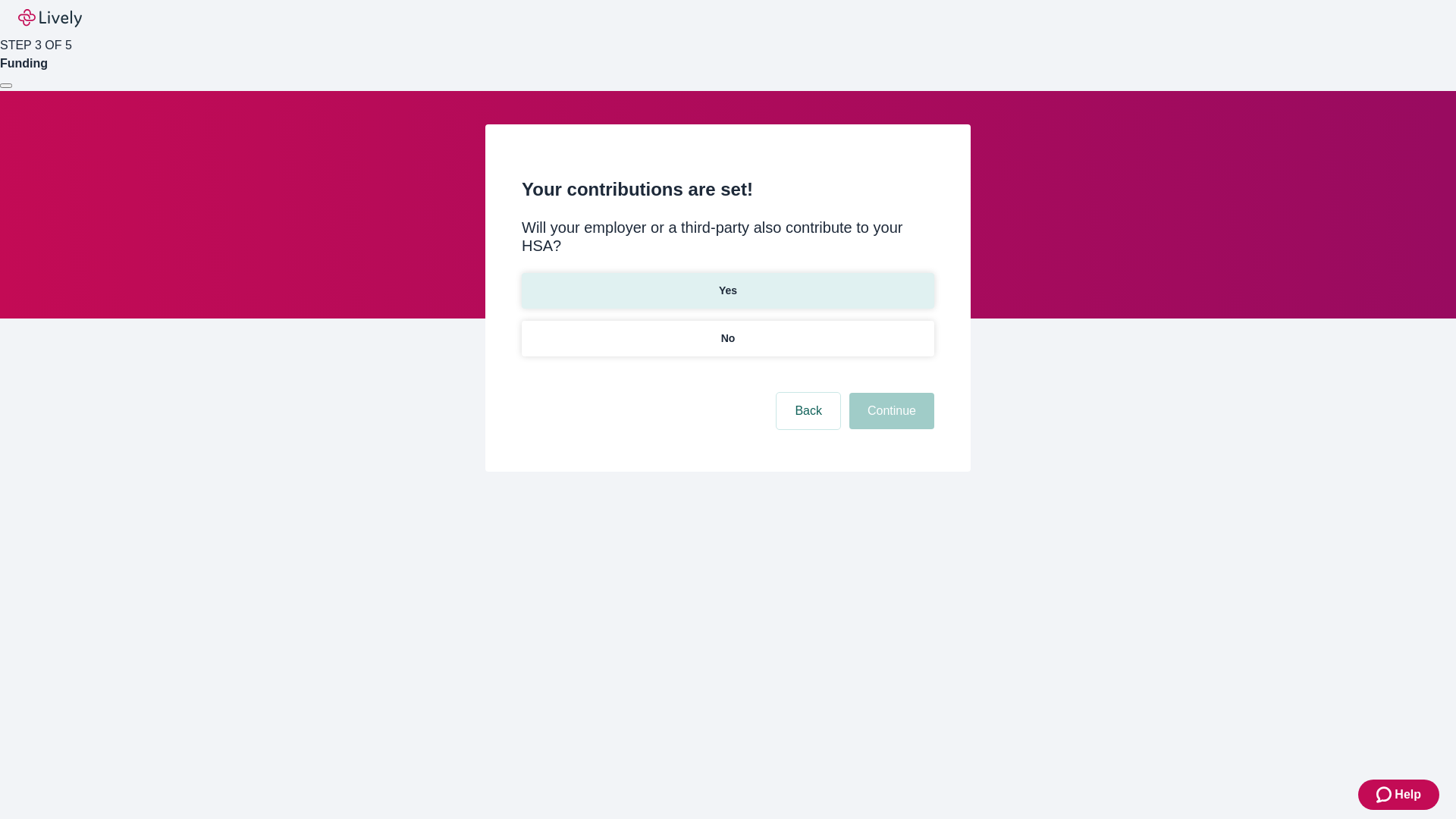
click at [727, 282] on p "Yes" at bounding box center [728, 291] width 18 height 16
click at [890, 393] on button "Continue" at bounding box center [891, 411] width 85 height 37
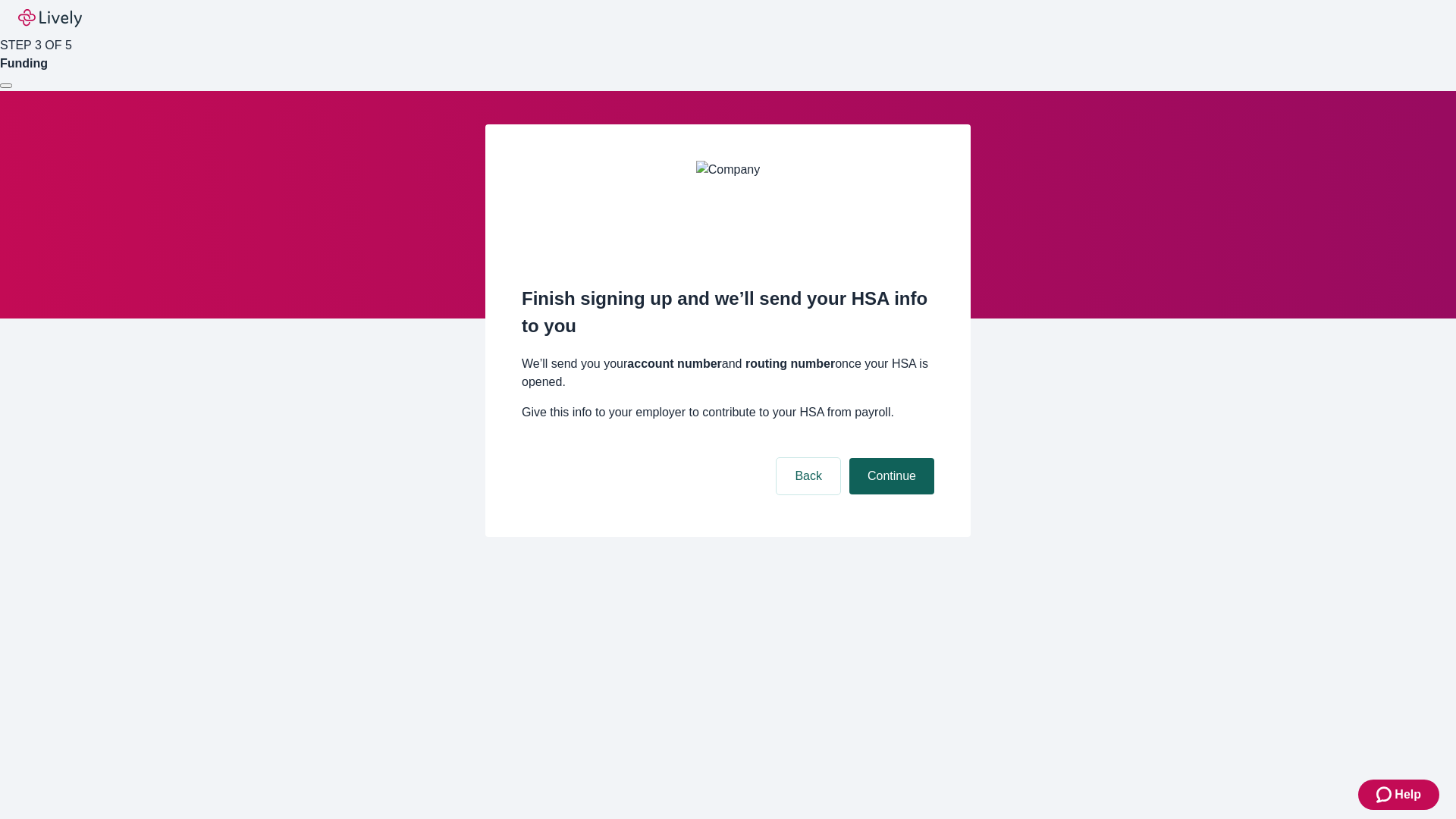
click at [890, 458] on button "Continue" at bounding box center [891, 476] width 85 height 37
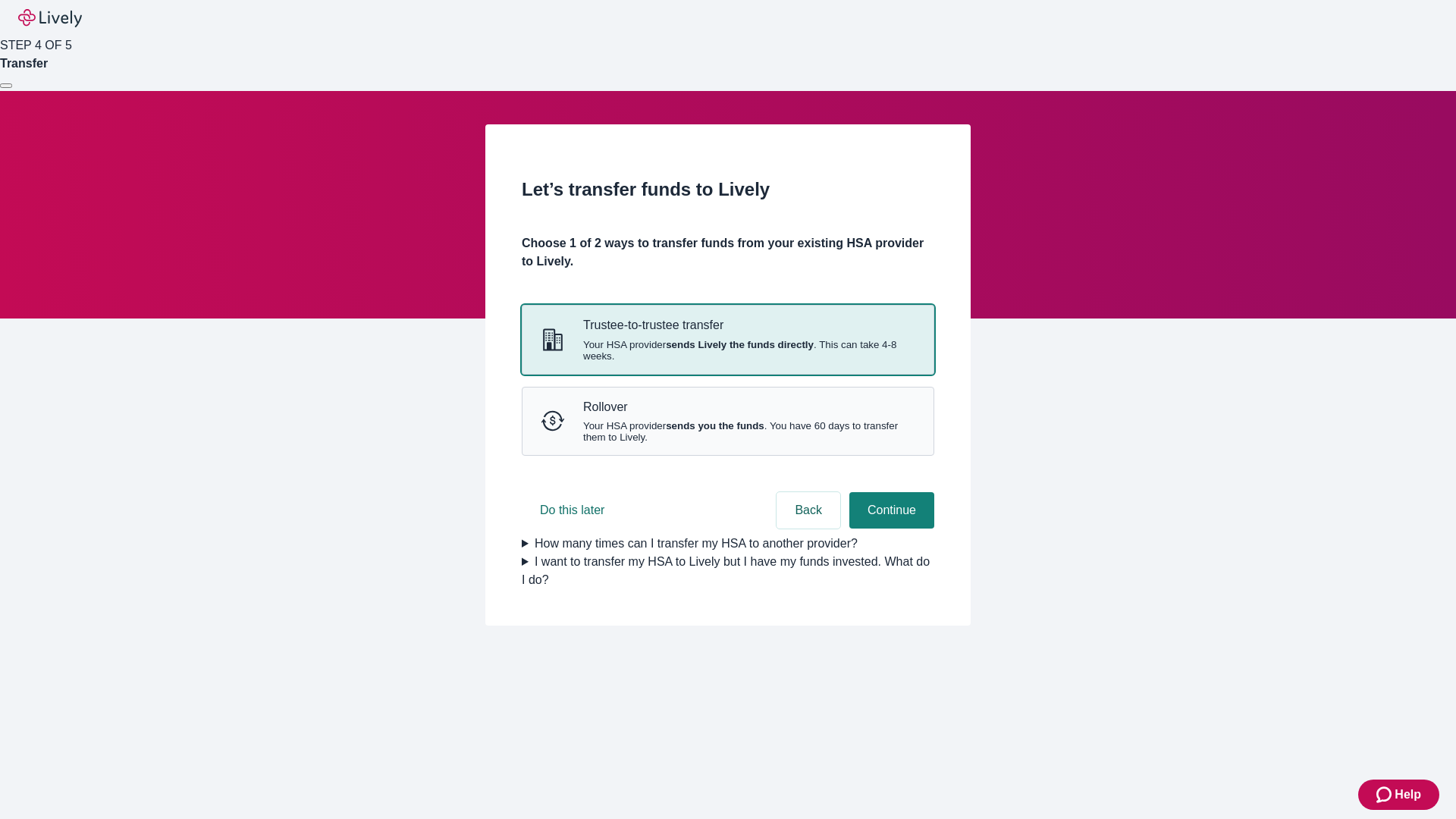
click at [727, 351] on strong "sends Lively the funds directly" at bounding box center [739, 345] width 148 height 11
click at [890, 528] on button "Continue" at bounding box center [891, 510] width 85 height 37
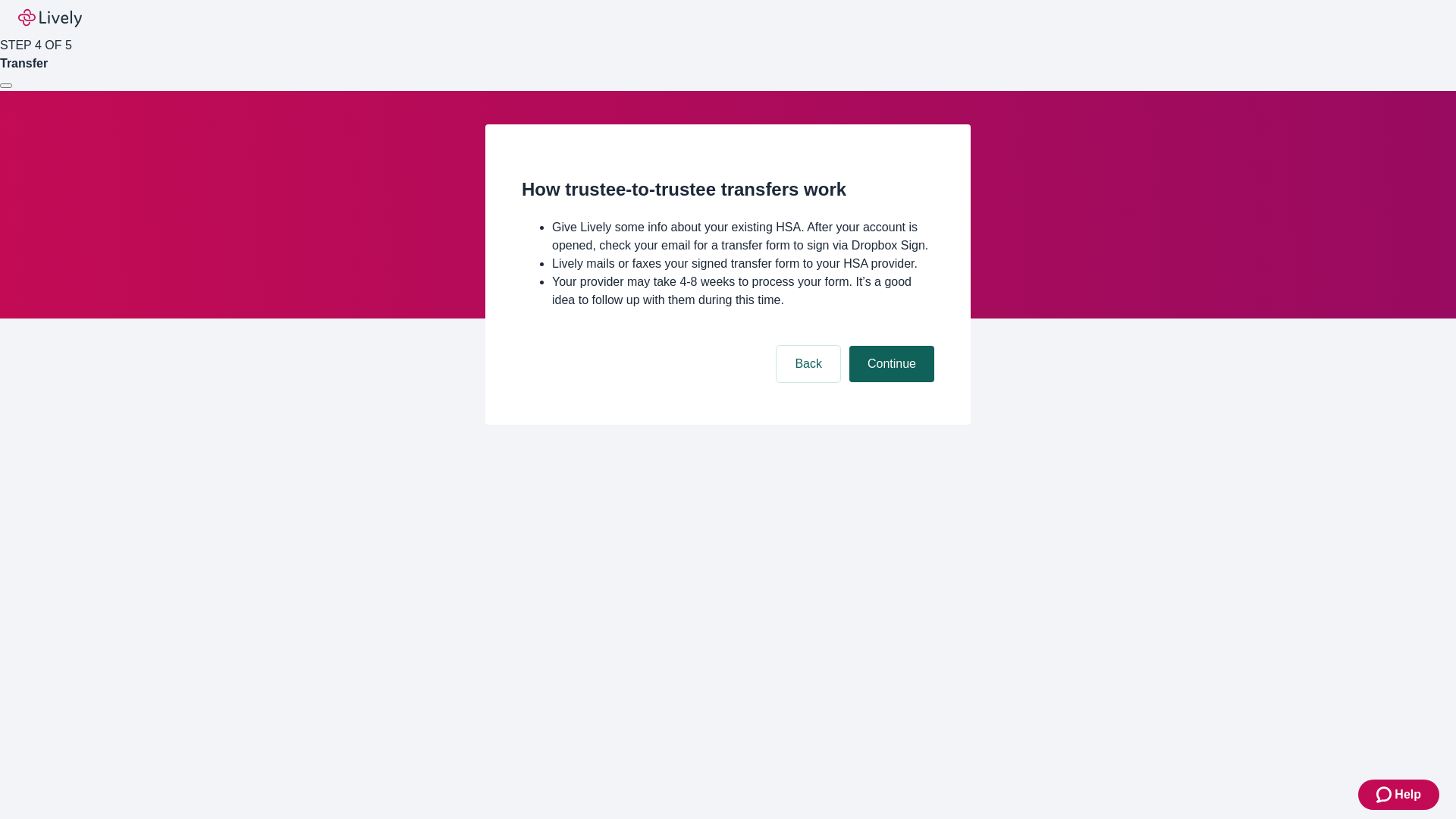
click at [890, 382] on button "Continue" at bounding box center [891, 364] width 85 height 37
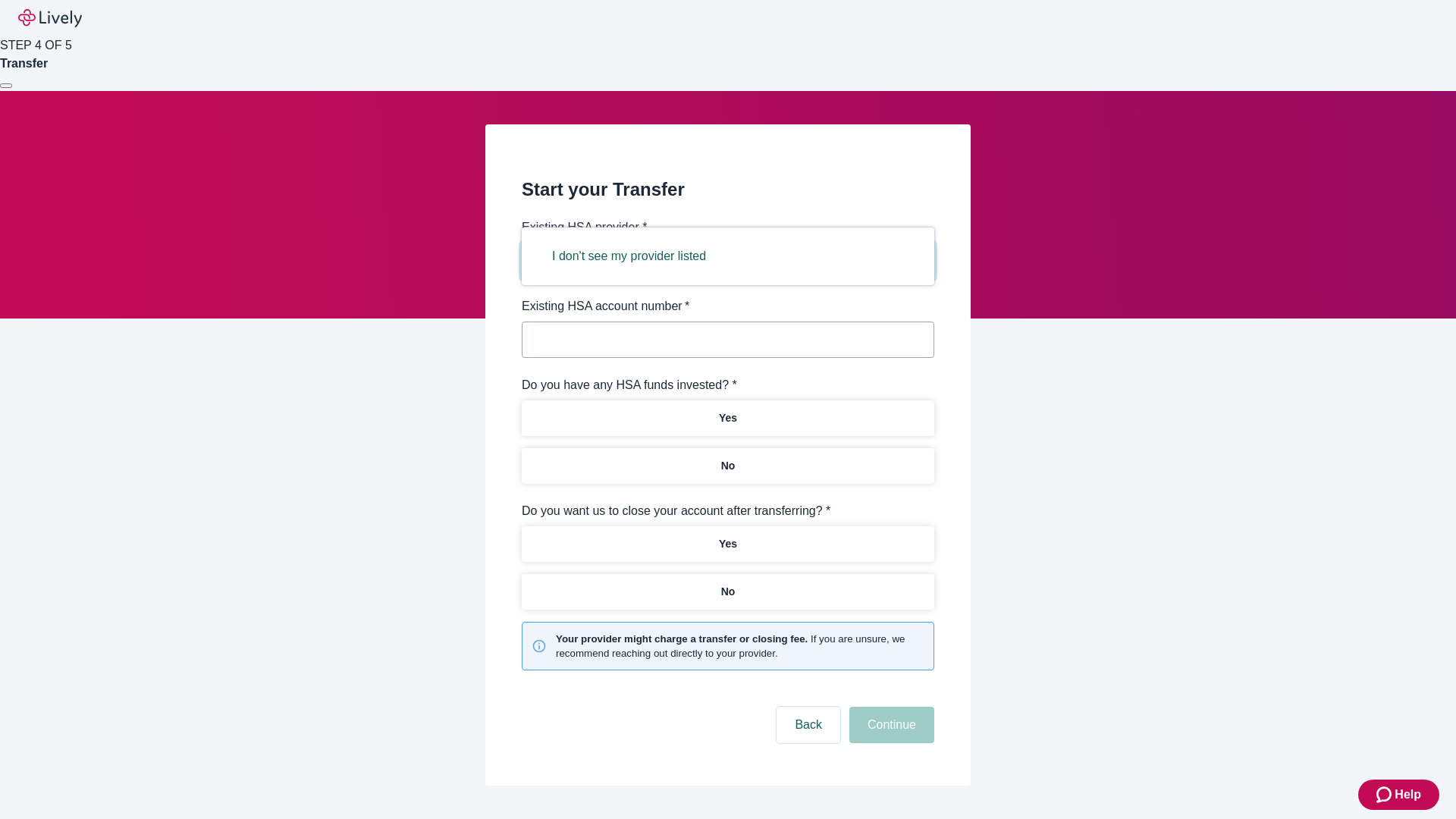
click at [634, 256] on button "I don't see my provider listed" at bounding box center [629, 256] width 191 height 37
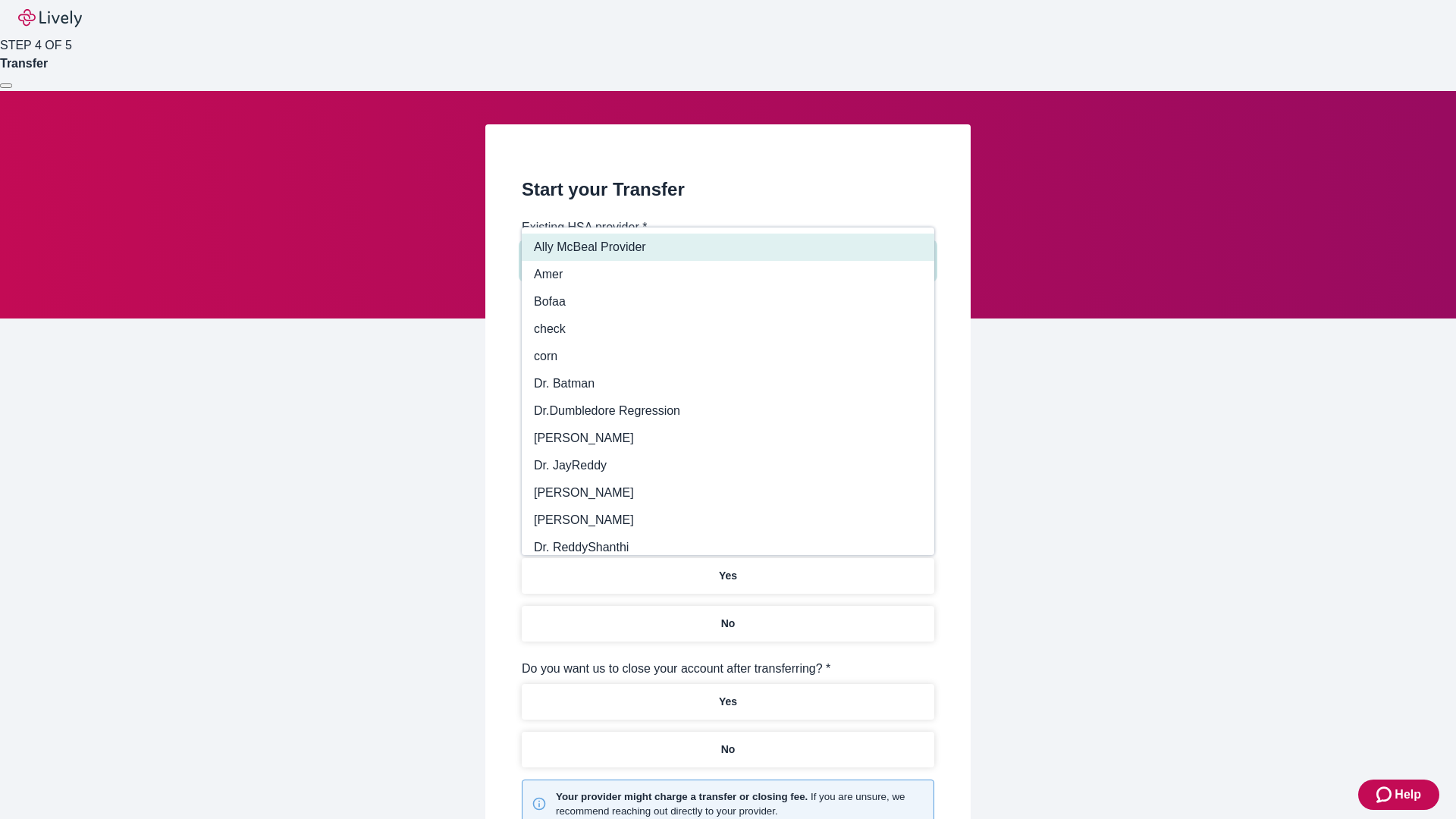
type input "Other"
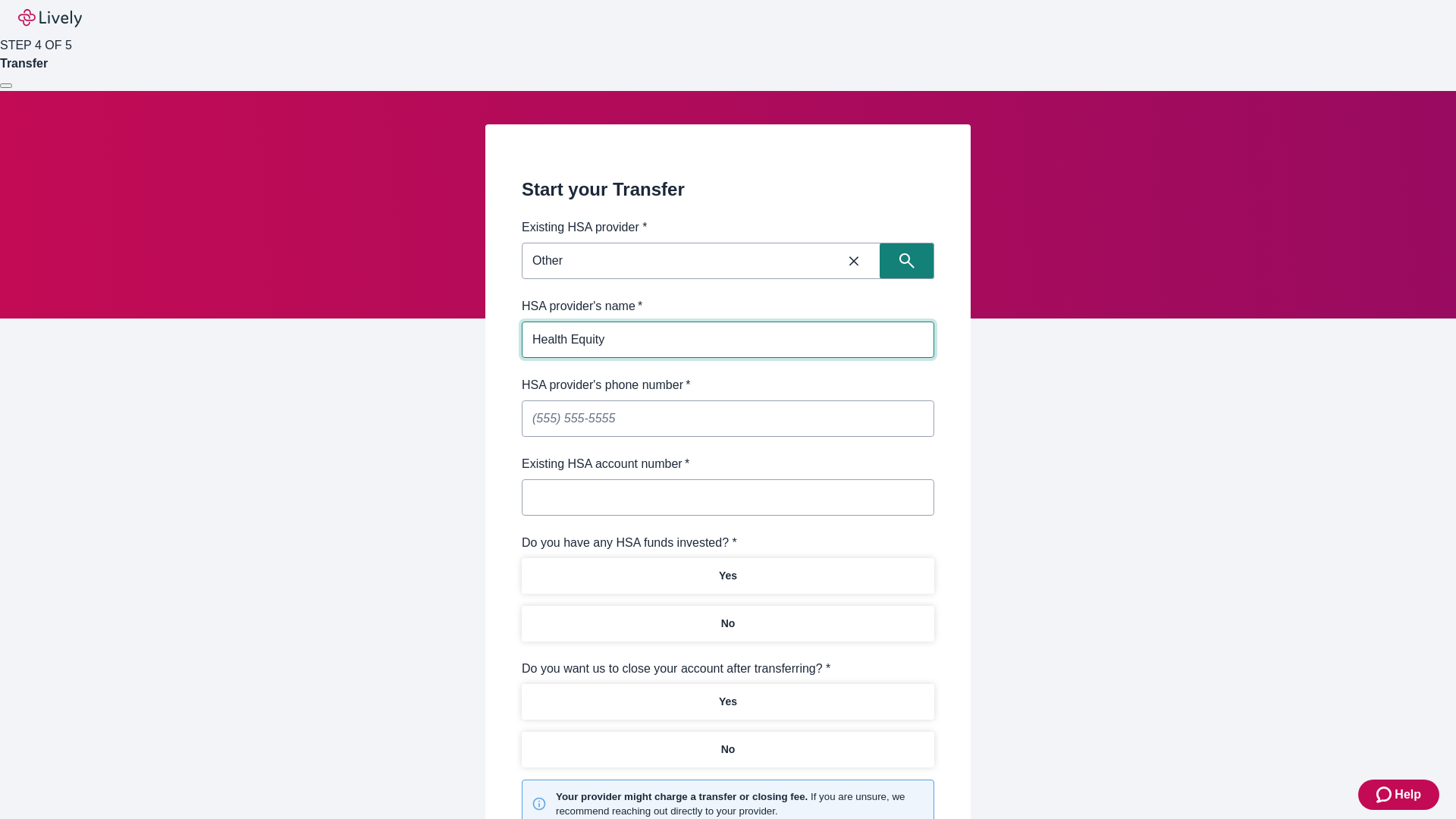
type input "Health Equity"
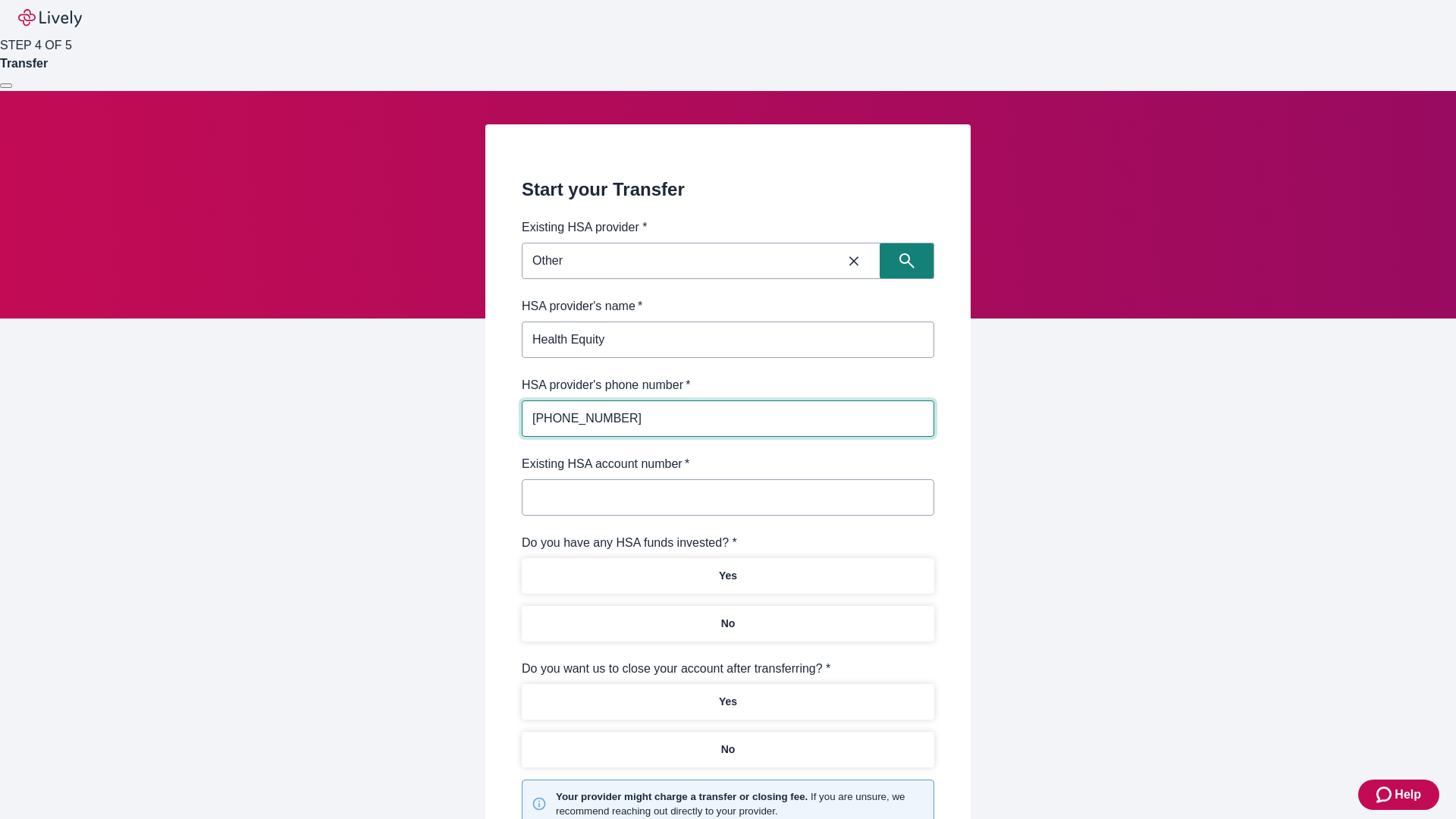
type input "(434) 343-4344"
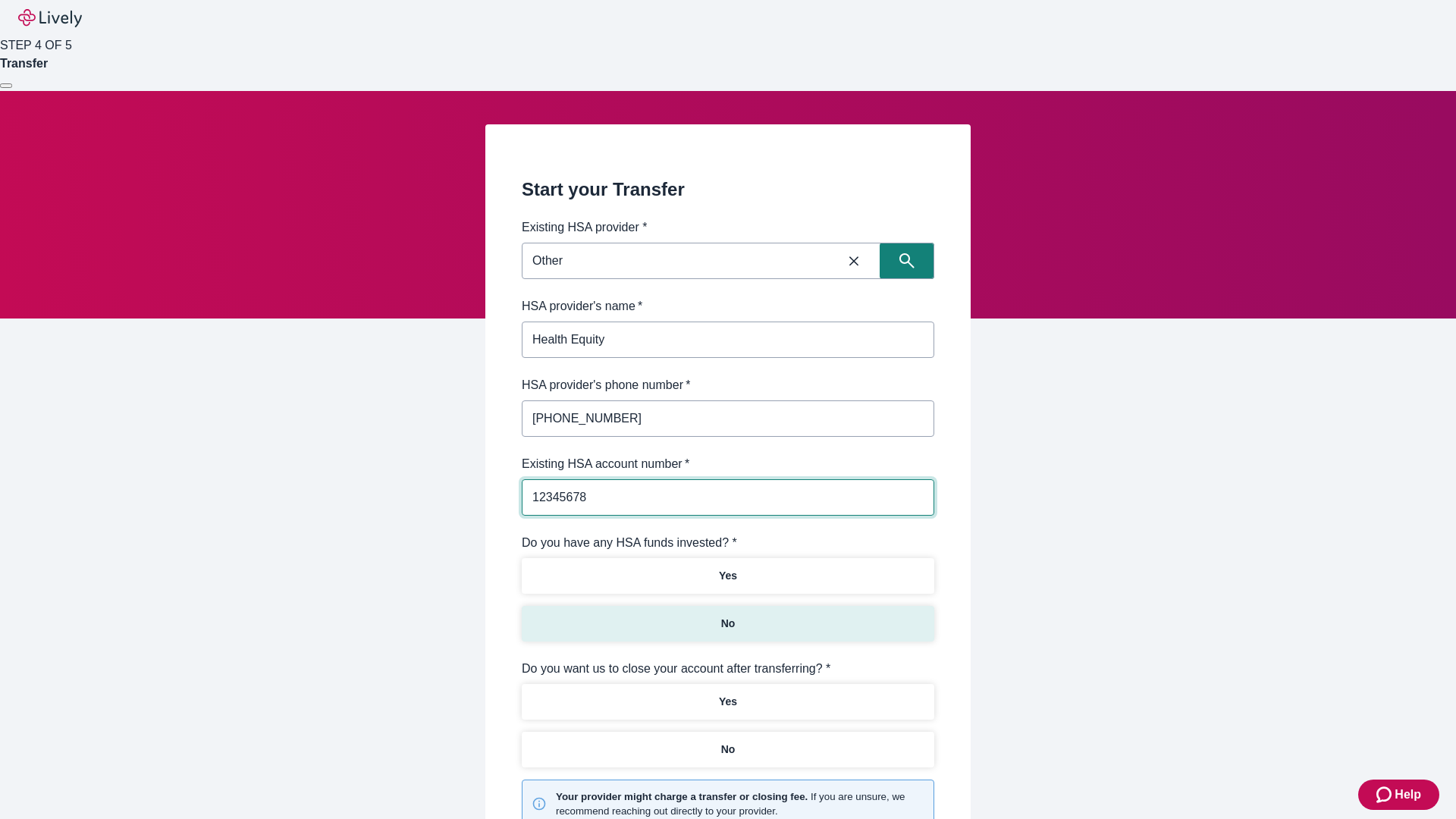
type input "12345678"
click at [727, 616] on p "No" at bounding box center [729, 624] width 15 height 16
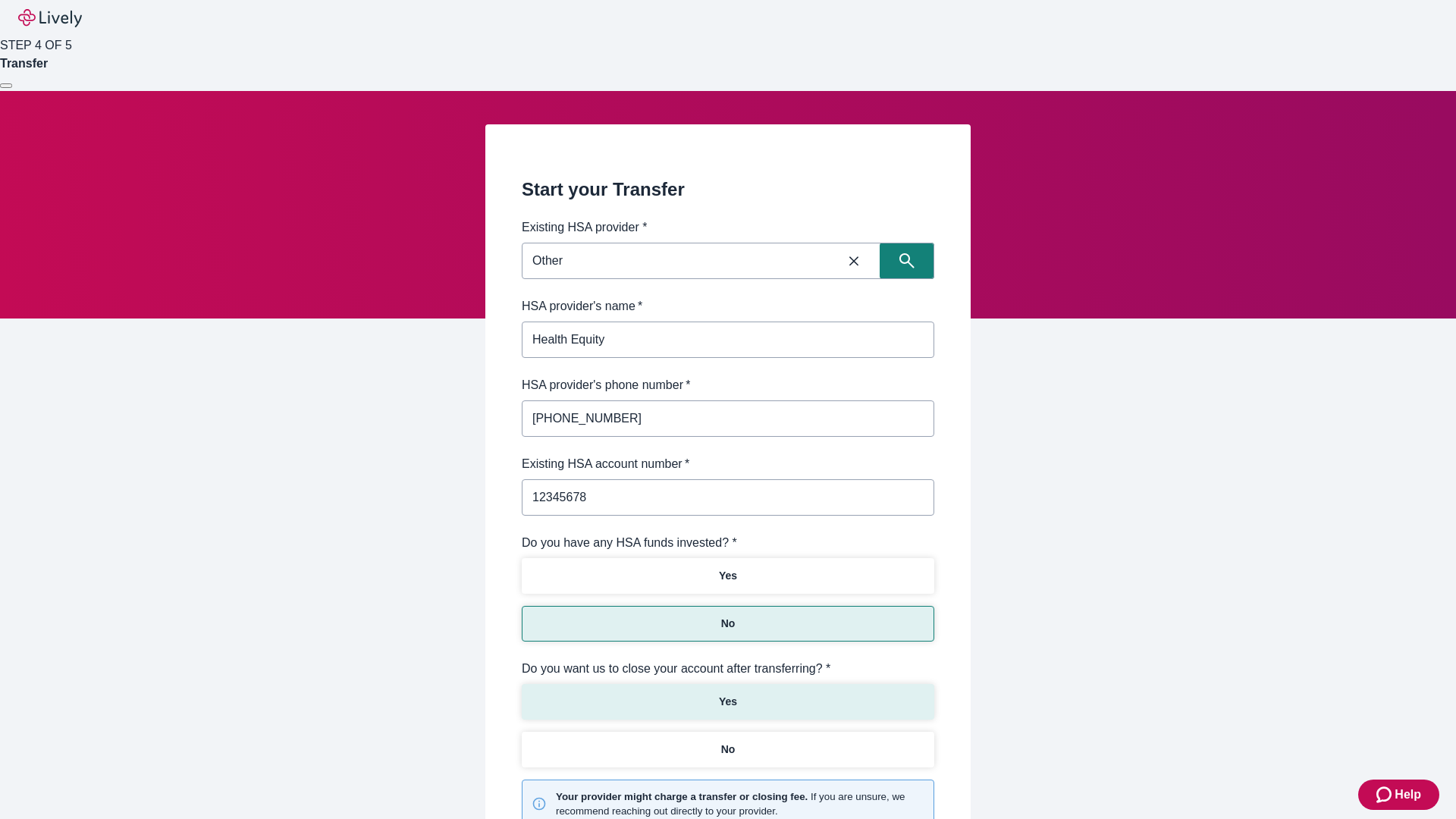
click at [727, 694] on p "Yes" at bounding box center [728, 702] width 18 height 16
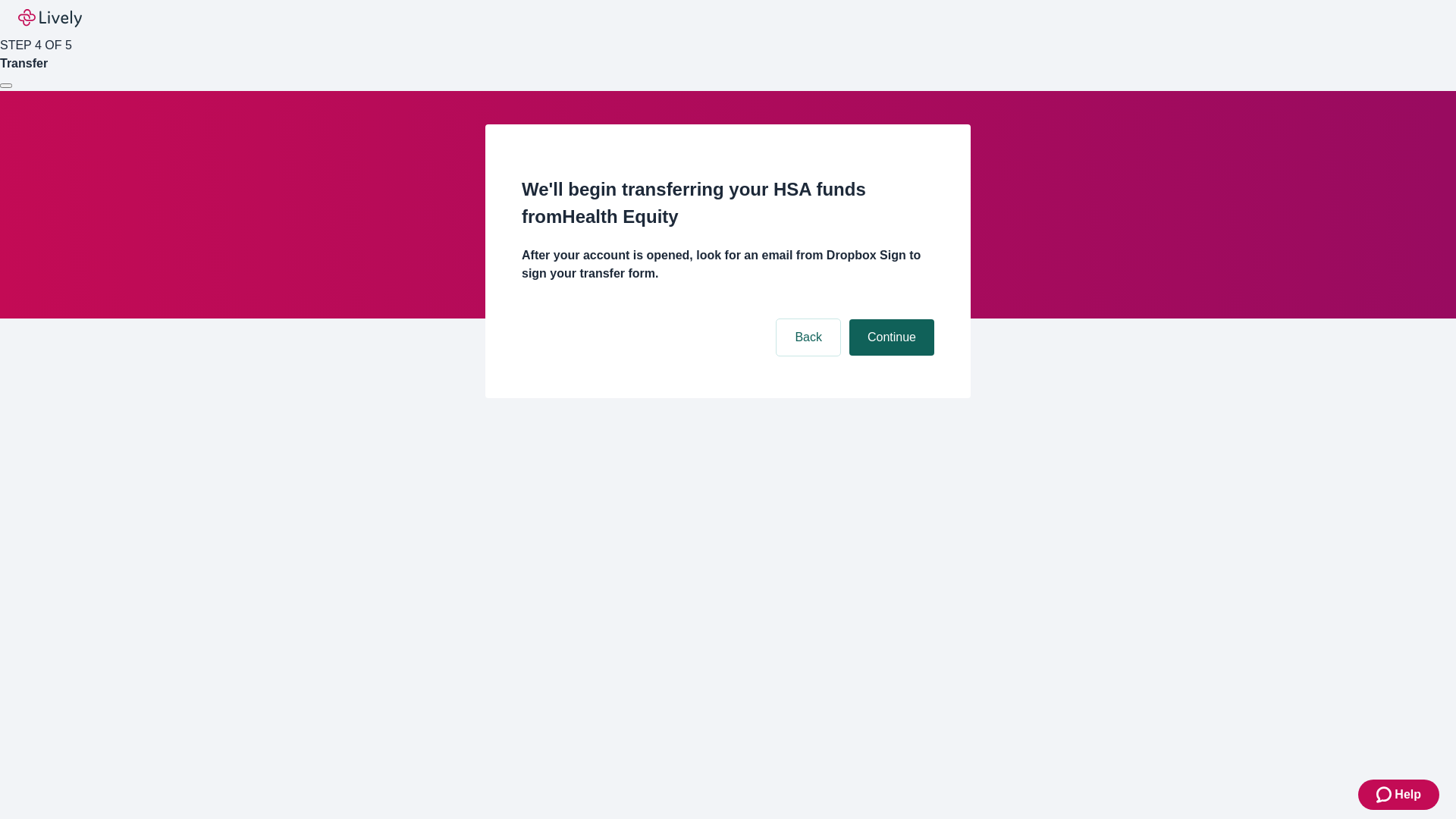
click at [890, 319] on button "Continue" at bounding box center [891, 337] width 85 height 37
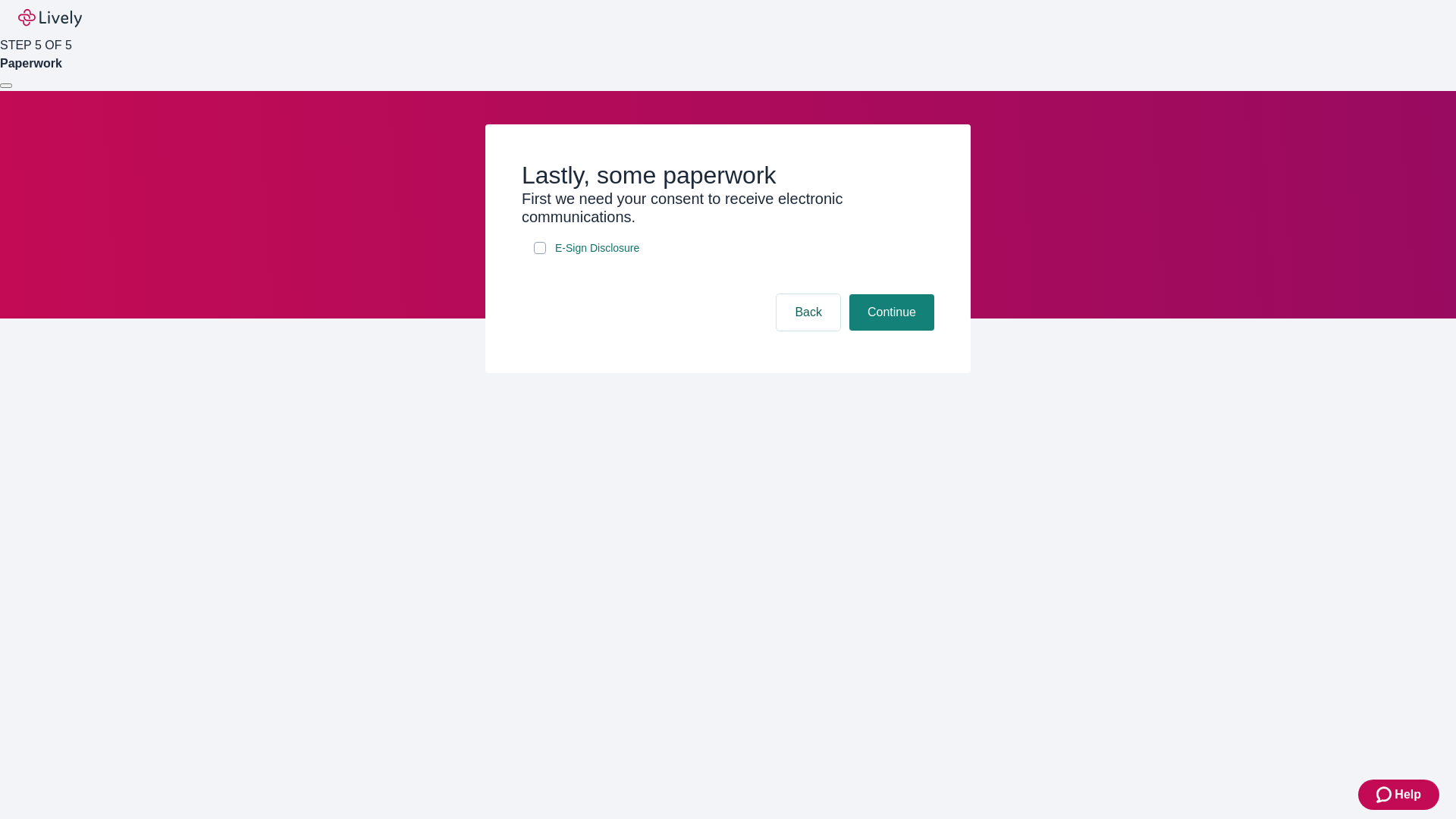
click at [540, 254] on input "E-Sign Disclosure" at bounding box center [540, 248] width 12 height 12
checkbox input "true"
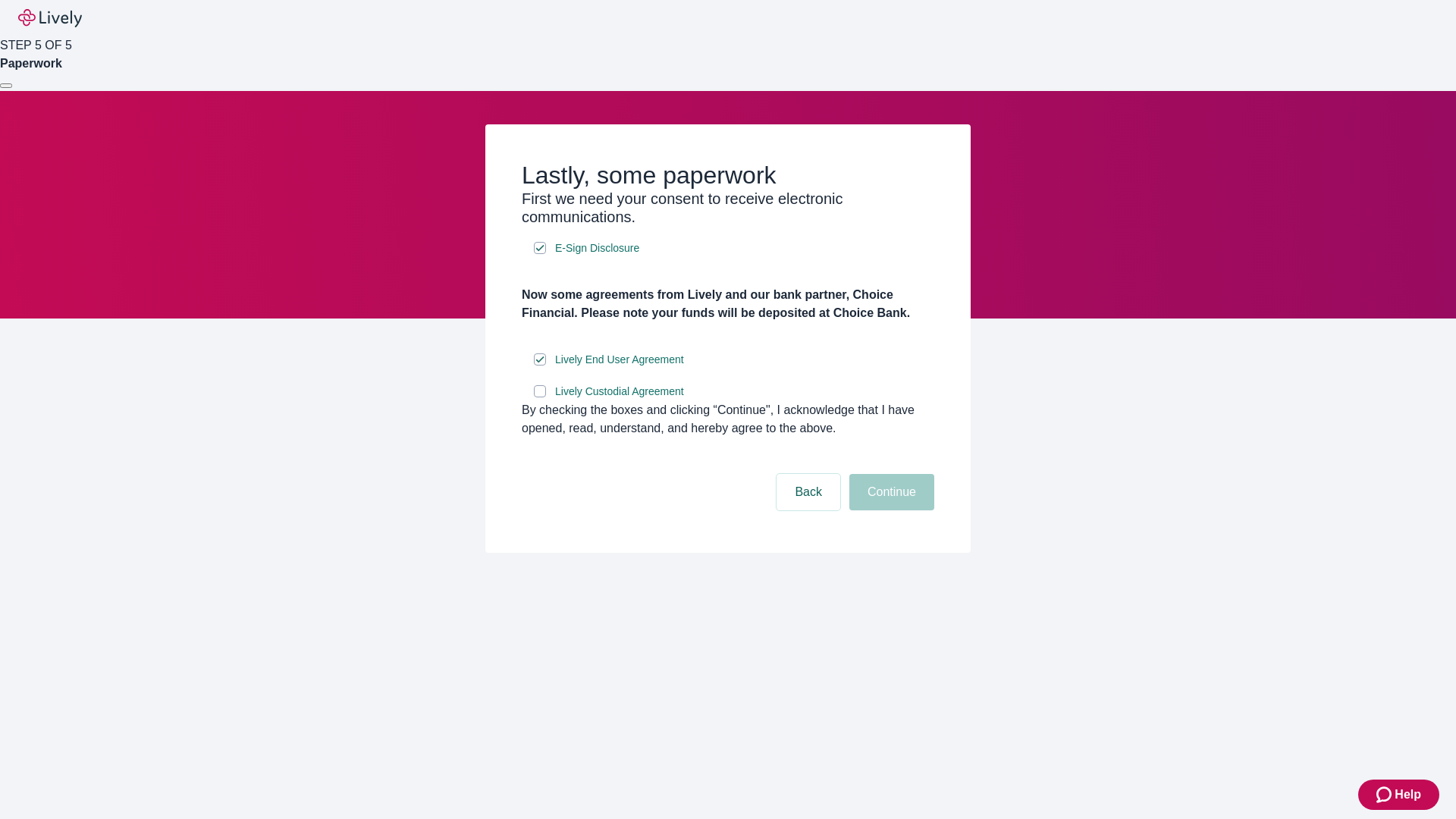
click at [540, 398] on input "Lively Custodial Agreement" at bounding box center [540, 391] width 12 height 12
checkbox input "true"
click at [890, 511] on button "Continue" at bounding box center [891, 492] width 85 height 37
